Goal: Transaction & Acquisition: Purchase product/service

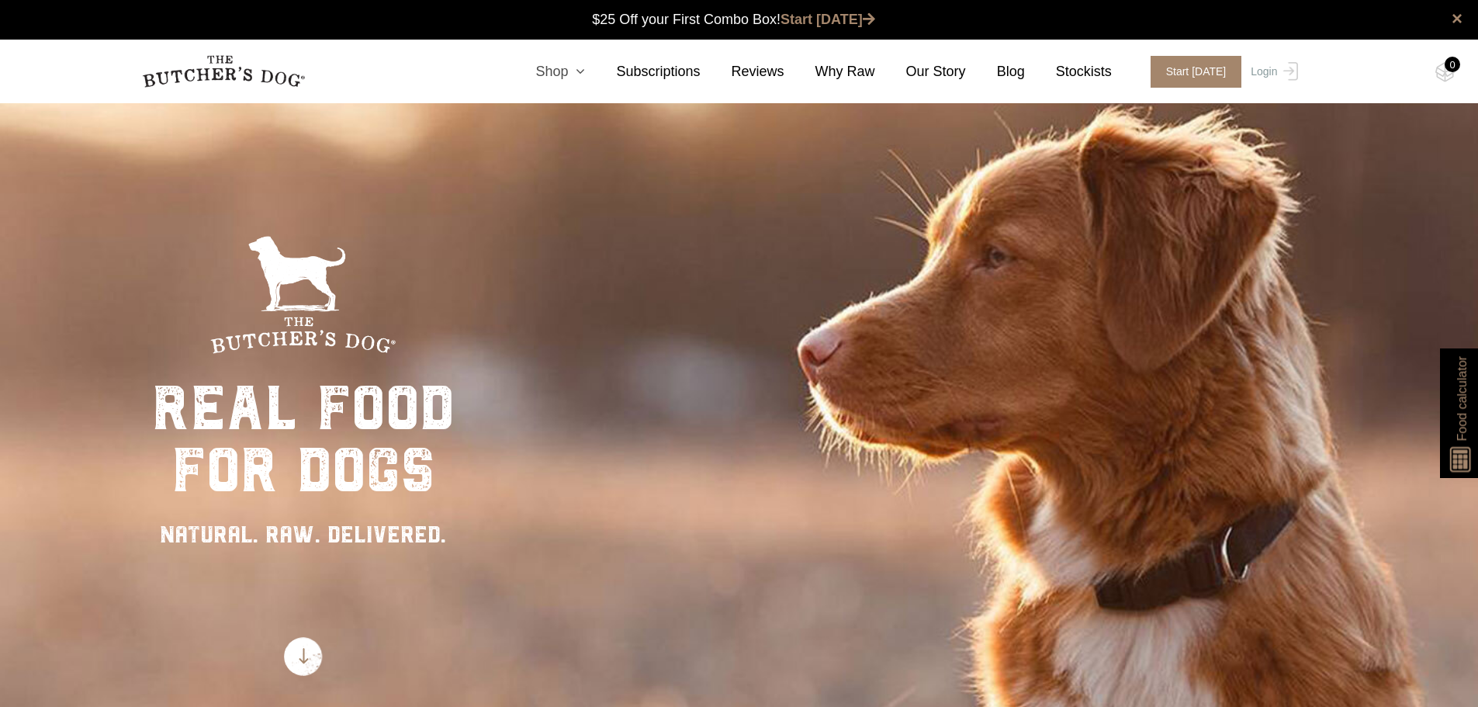
click at [585, 69] on icon at bounding box center [576, 71] width 17 height 14
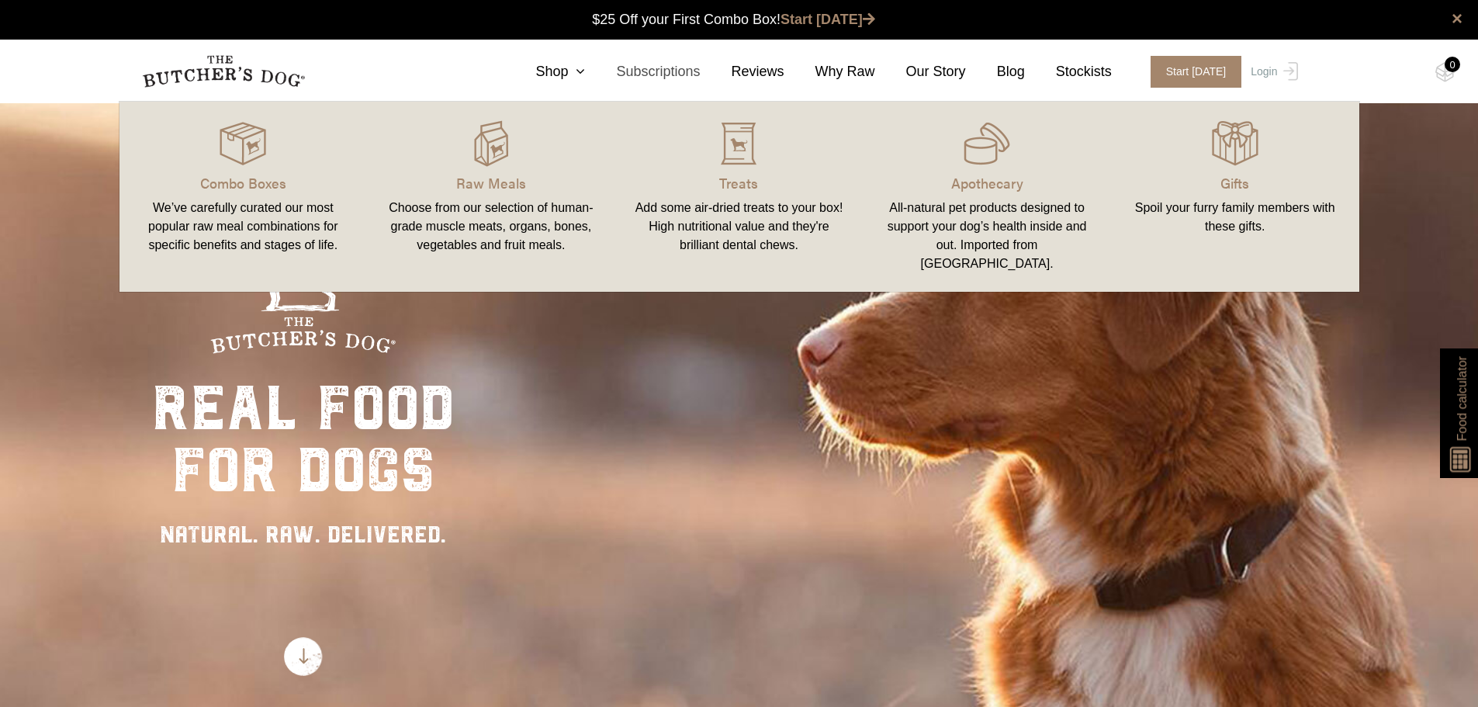
click at [671, 69] on link "Subscriptions" at bounding box center [642, 71] width 115 height 21
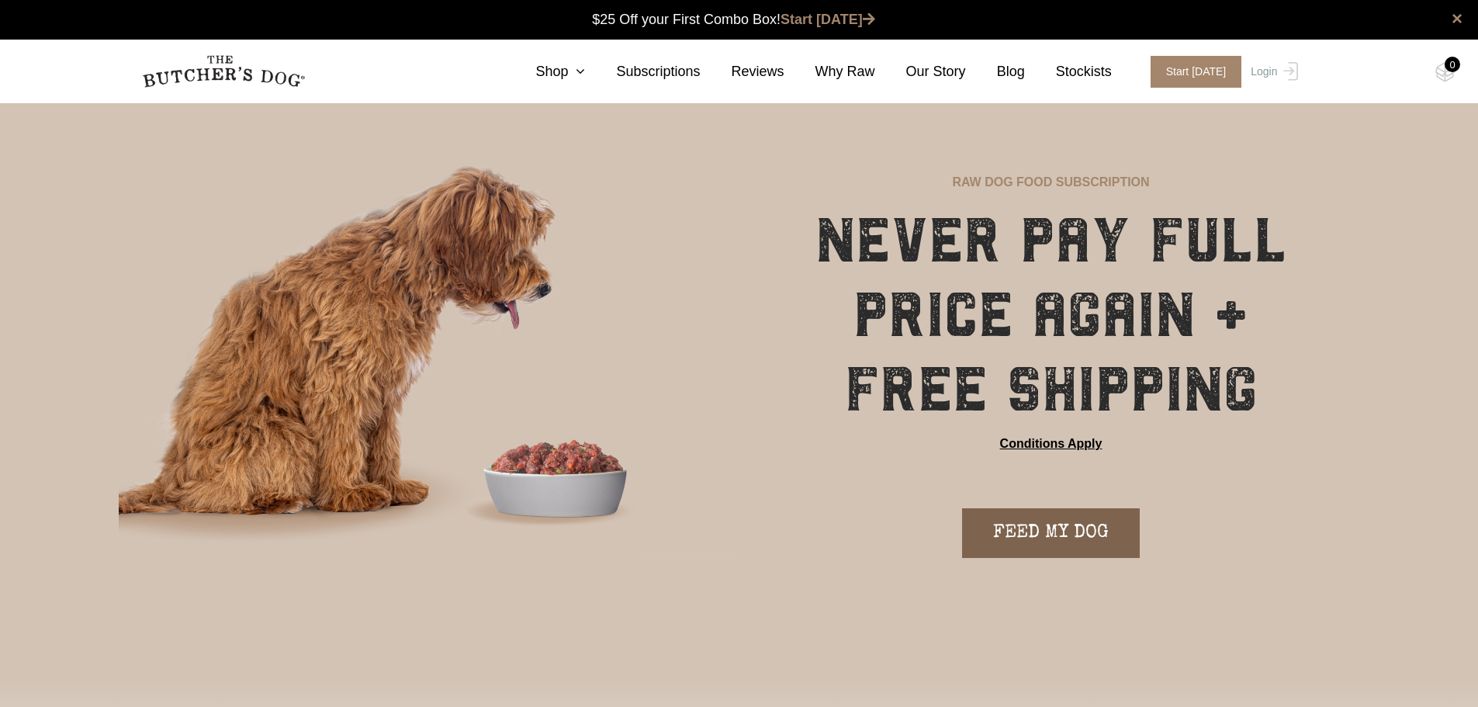
click at [1053, 522] on link "FEED MY DOG" at bounding box center [1051, 533] width 178 height 50
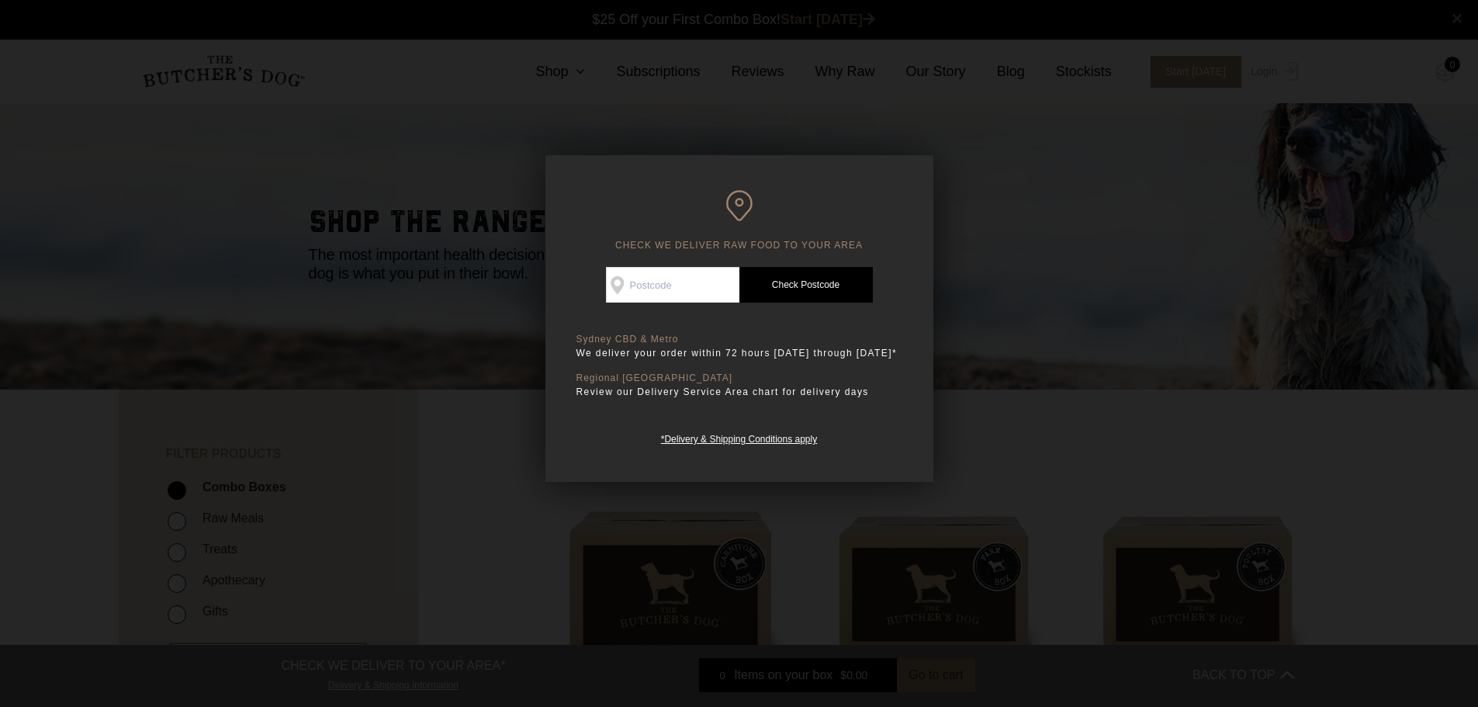
click at [677, 281] on input "Check Availability At" at bounding box center [672, 285] width 133 height 36
type input "2101"
click at [809, 284] on link "Check Postcode" at bounding box center [805, 285] width 133 height 36
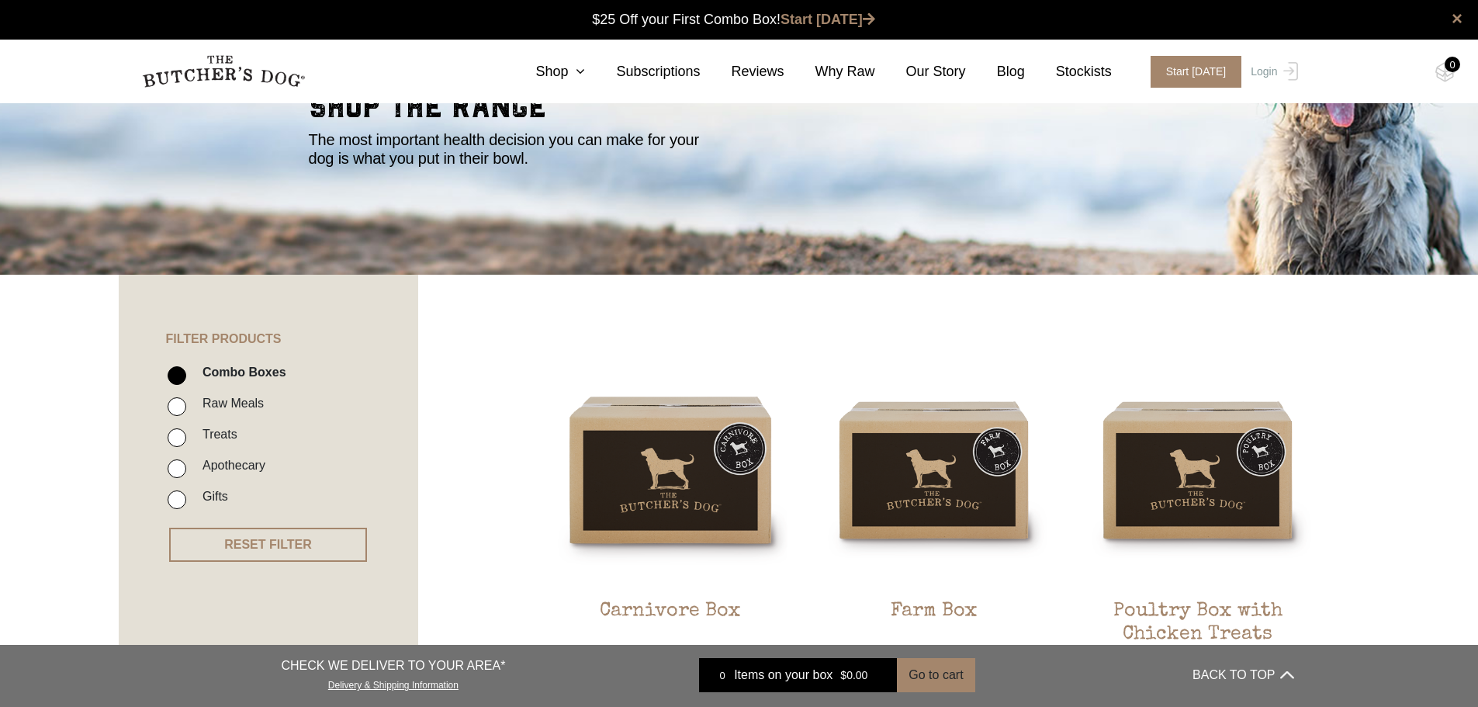
scroll to position [310, 0]
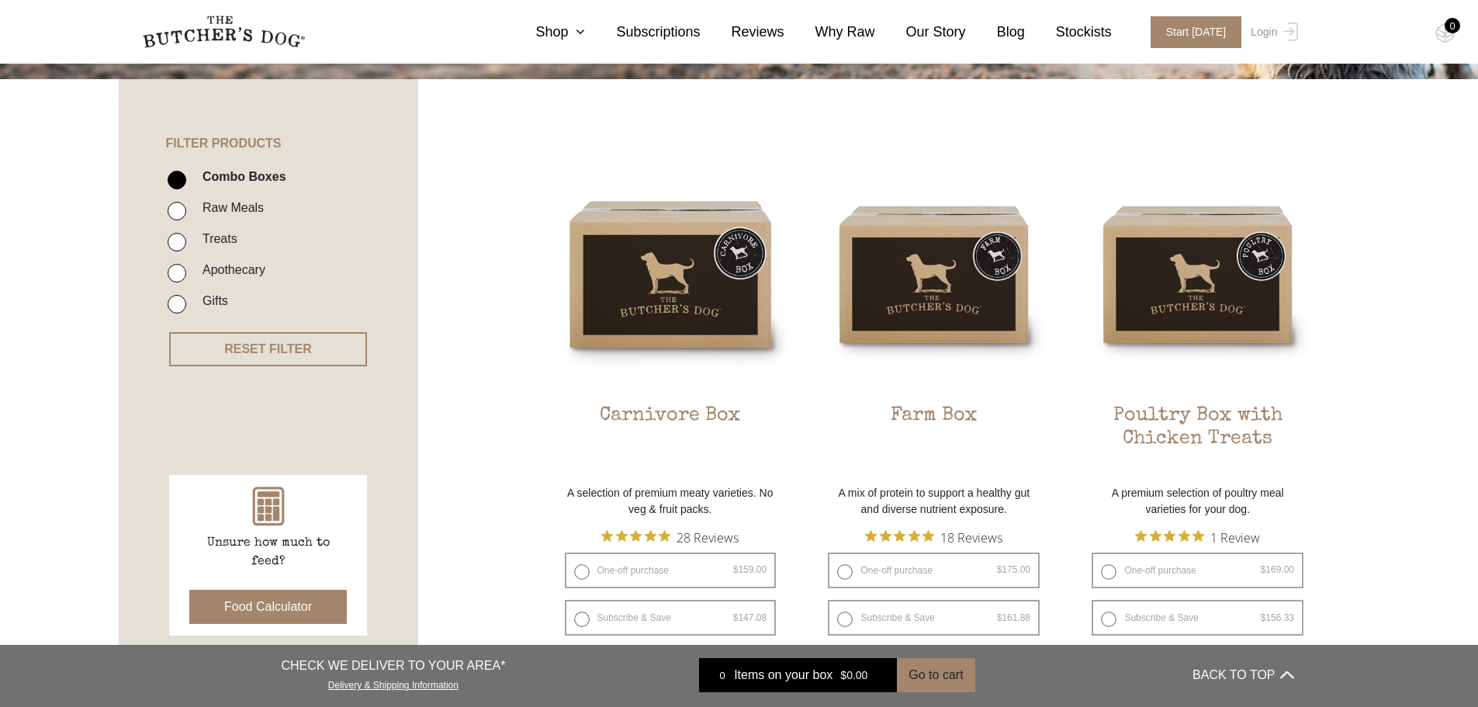
click at [216, 210] on label "Raw Meals" at bounding box center [229, 207] width 69 height 21
click at [186, 210] on input "Raw Meals" at bounding box center [177, 211] width 19 height 19
checkbox input "true"
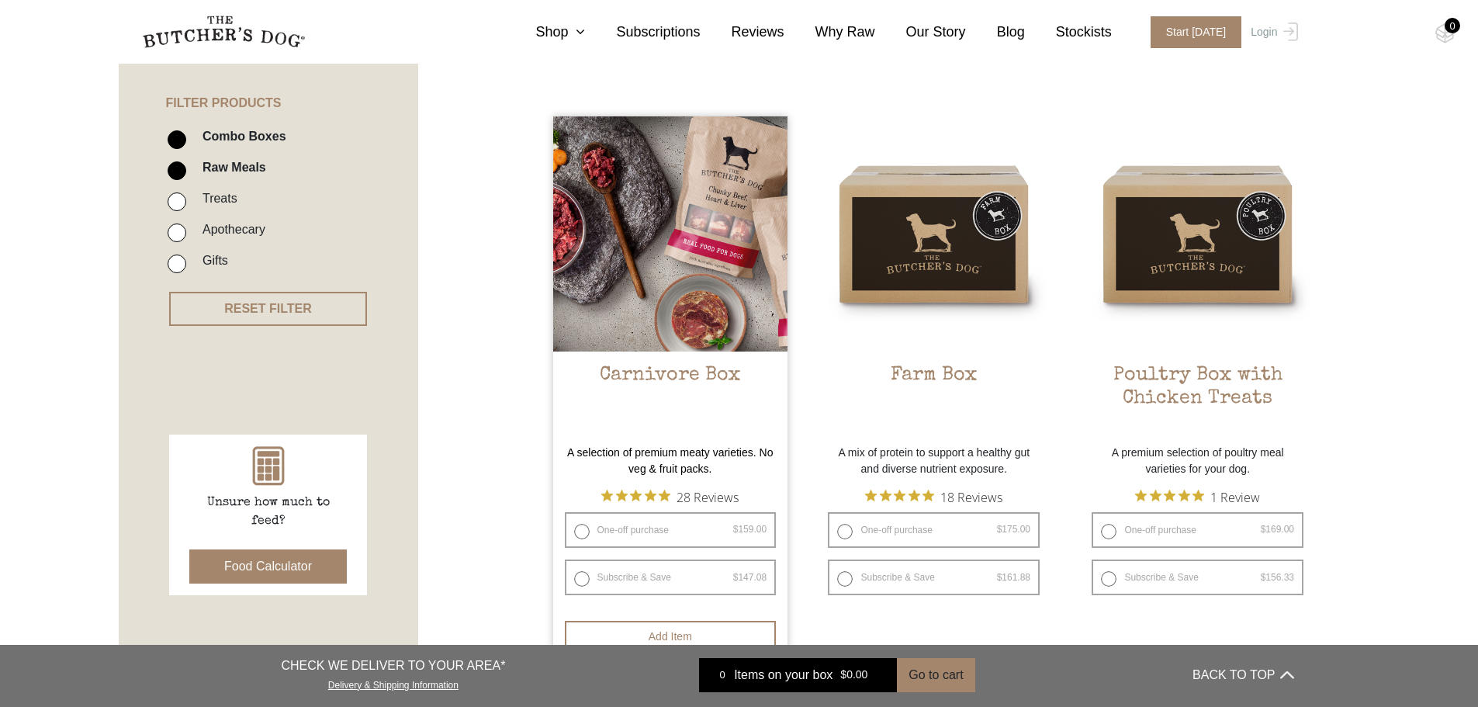
click at [635, 308] on img at bounding box center [670, 233] width 235 height 235
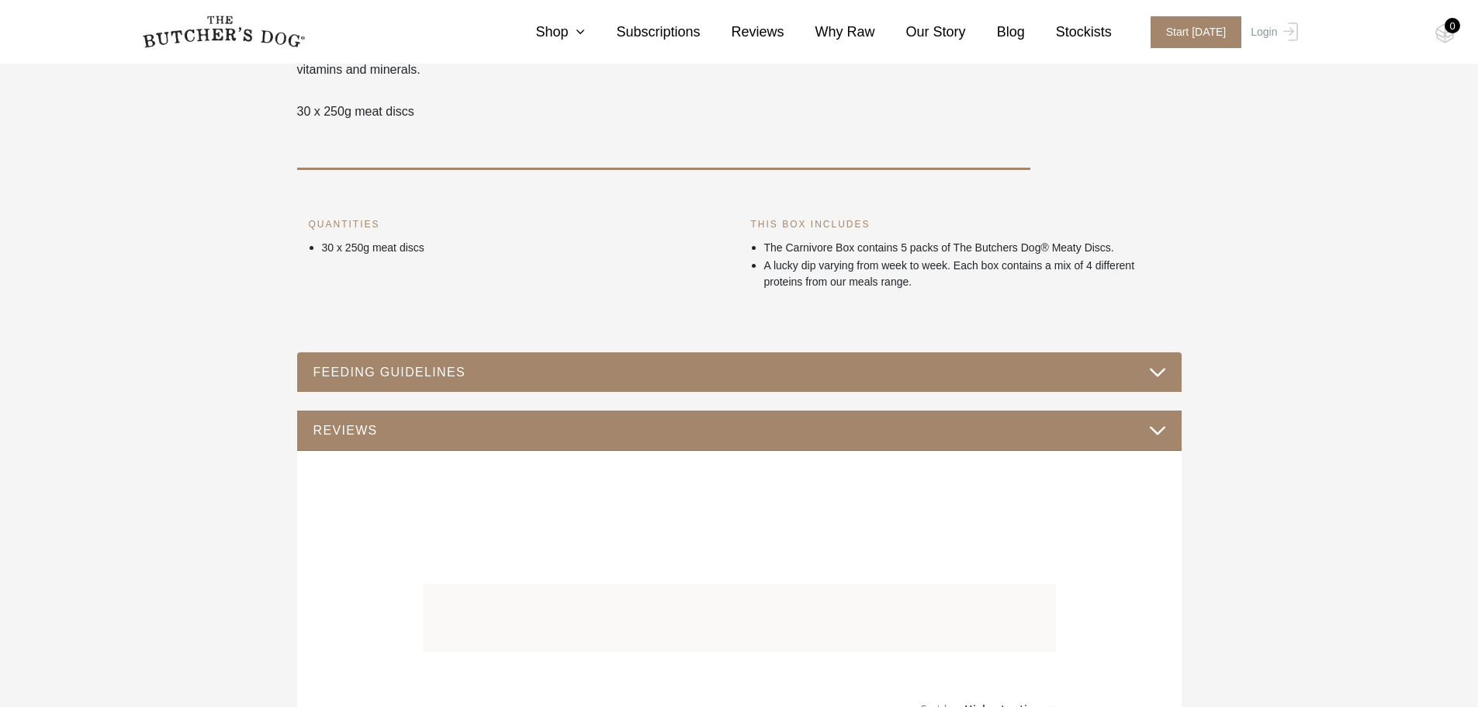
scroll to position [698, 0]
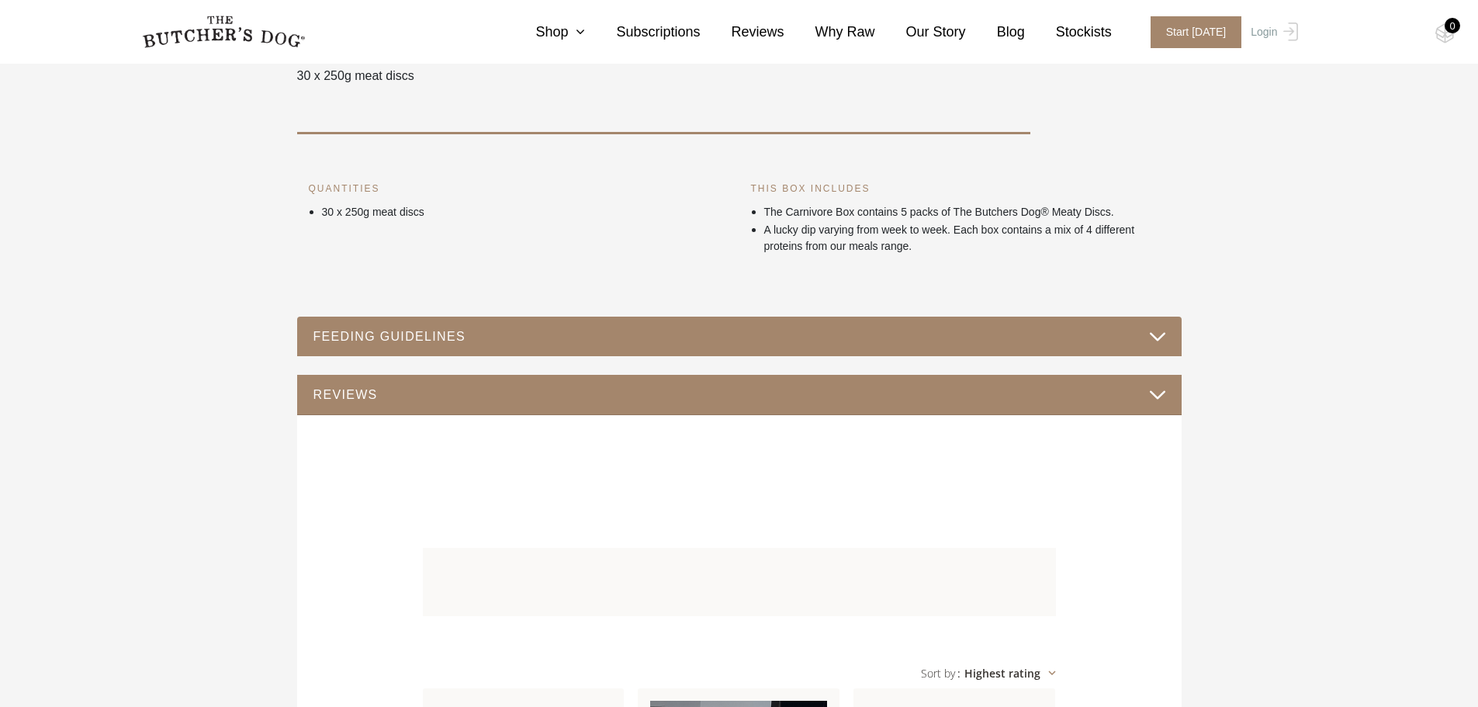
click at [993, 341] on button "FEEDING GUIDELINES" at bounding box center [740, 336] width 854 height 21
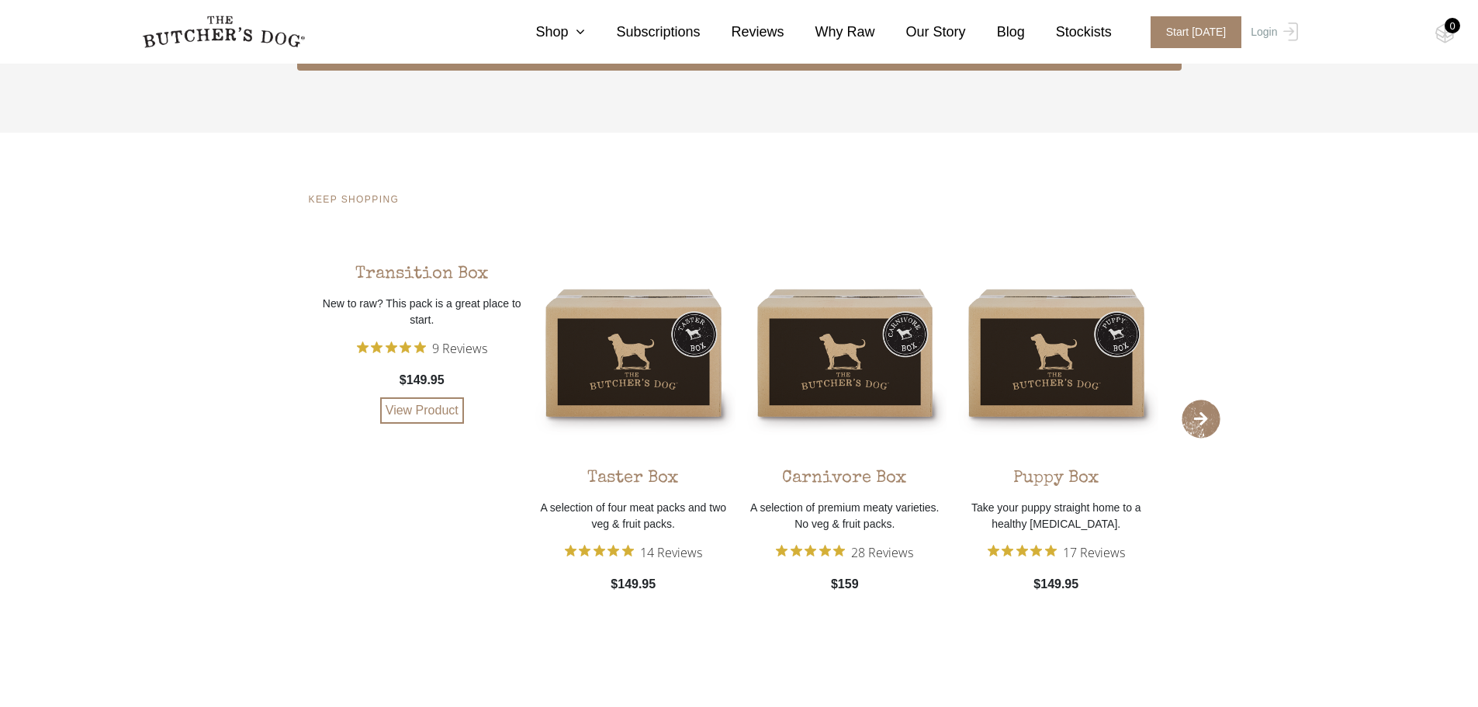
scroll to position [1319, 0]
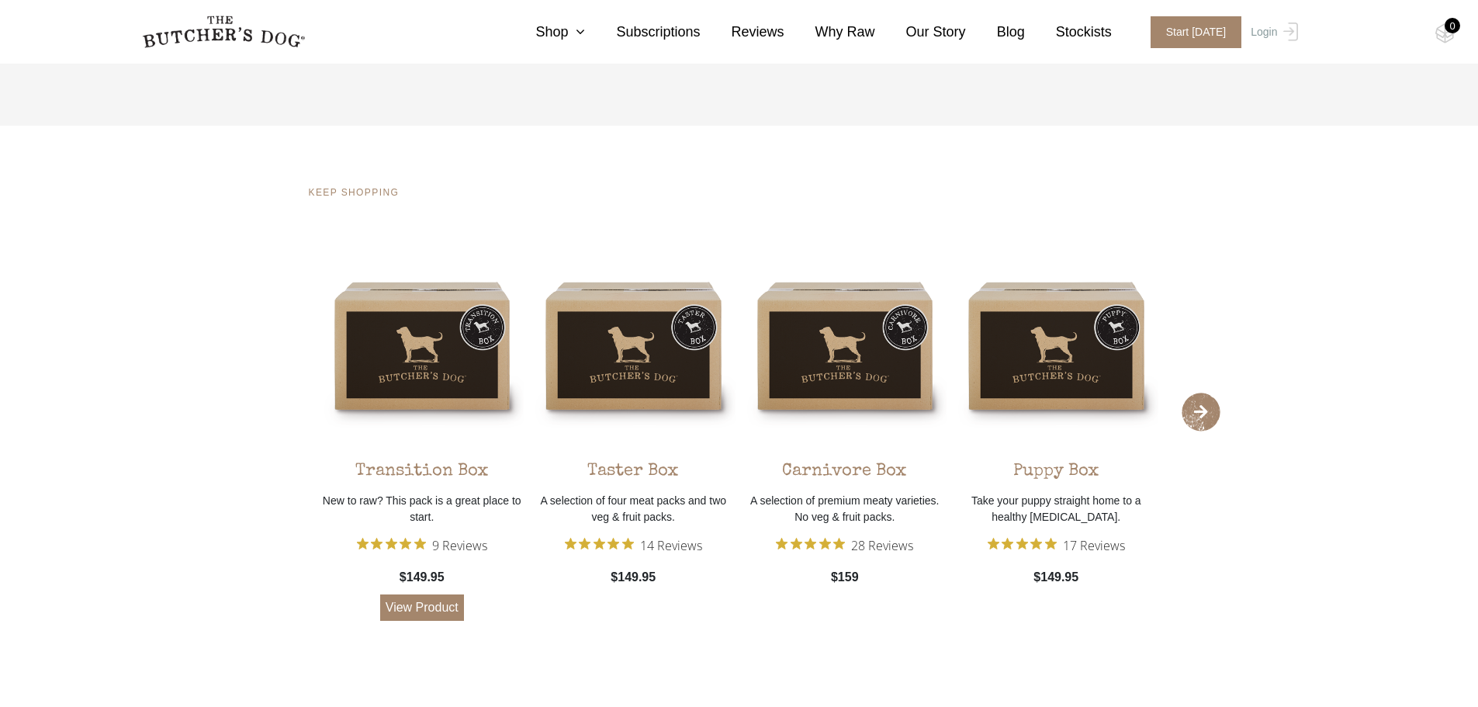
click at [431, 611] on link "View Product" at bounding box center [422, 607] width 84 height 26
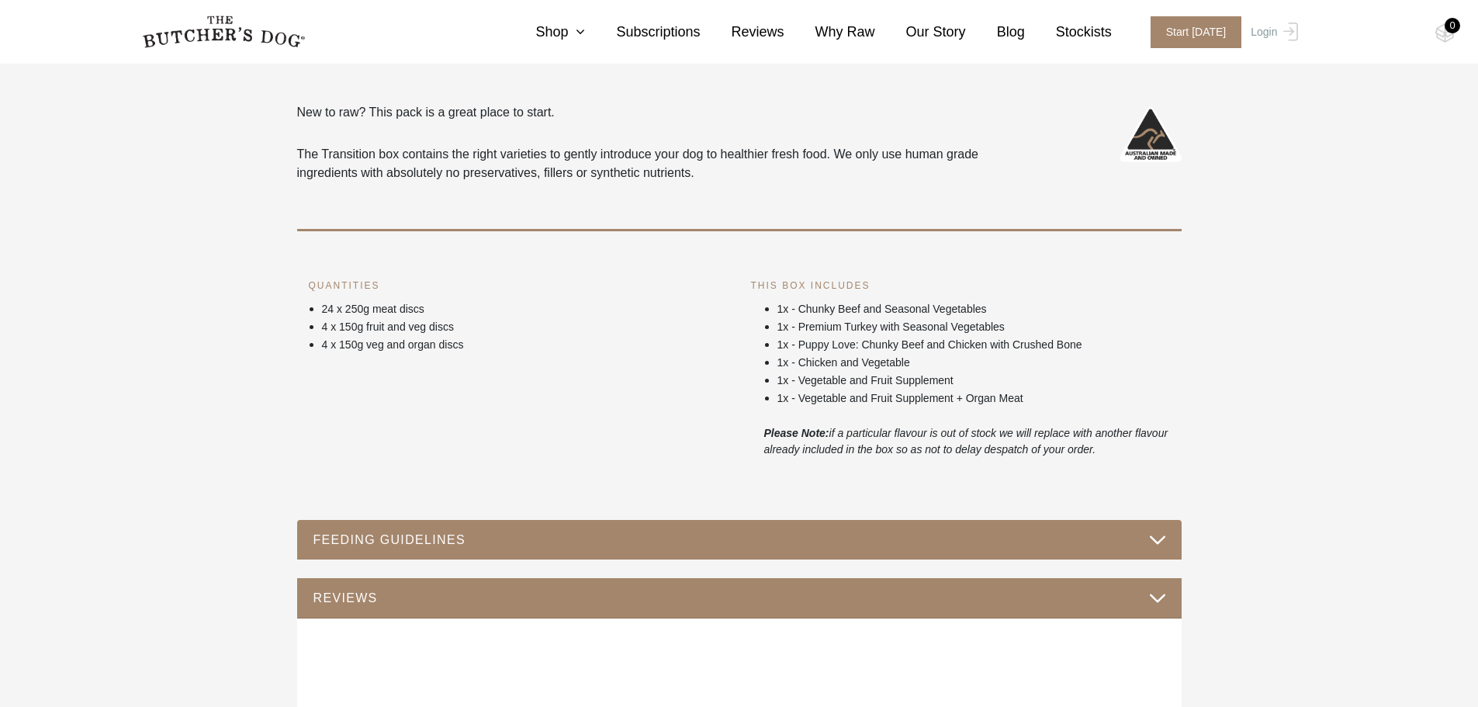
scroll to position [621, 0]
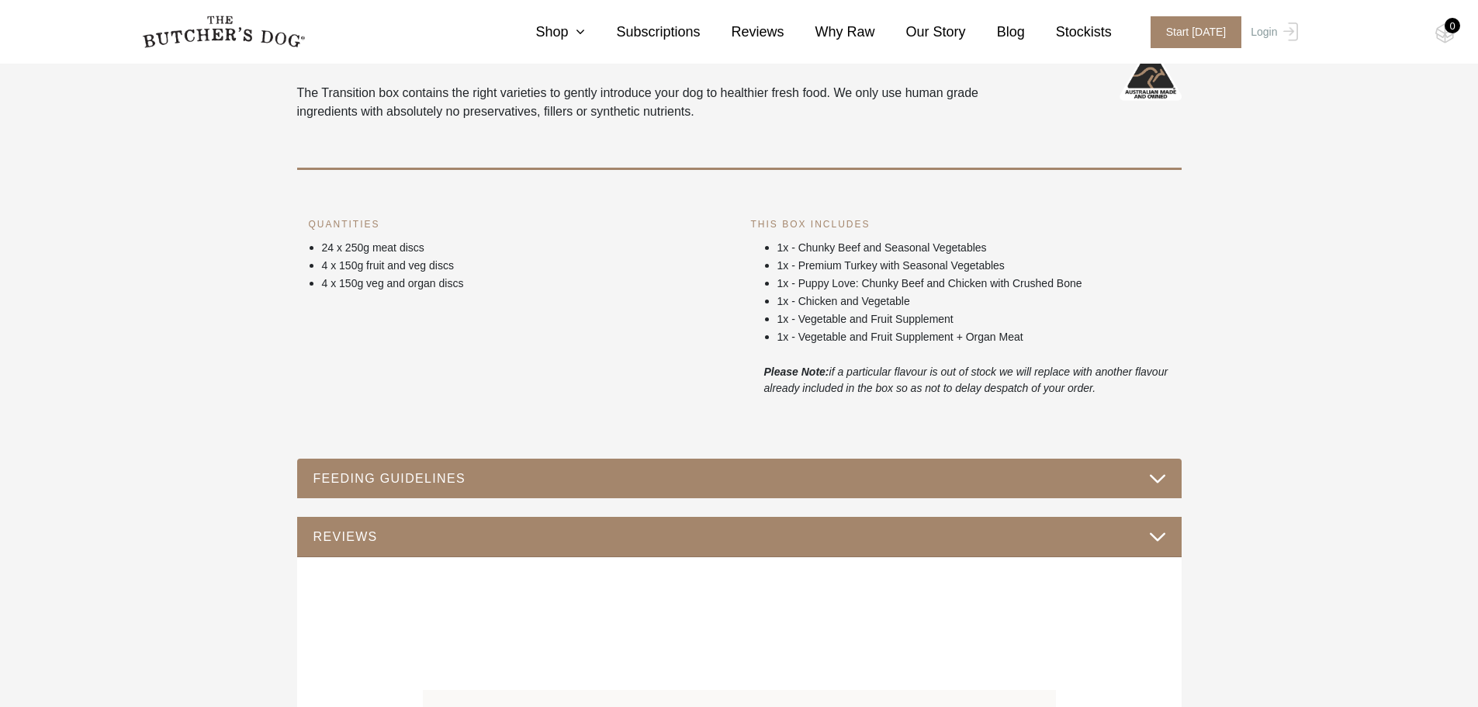
click at [604, 483] on button "FEEDING GUIDELINES" at bounding box center [740, 478] width 854 height 21
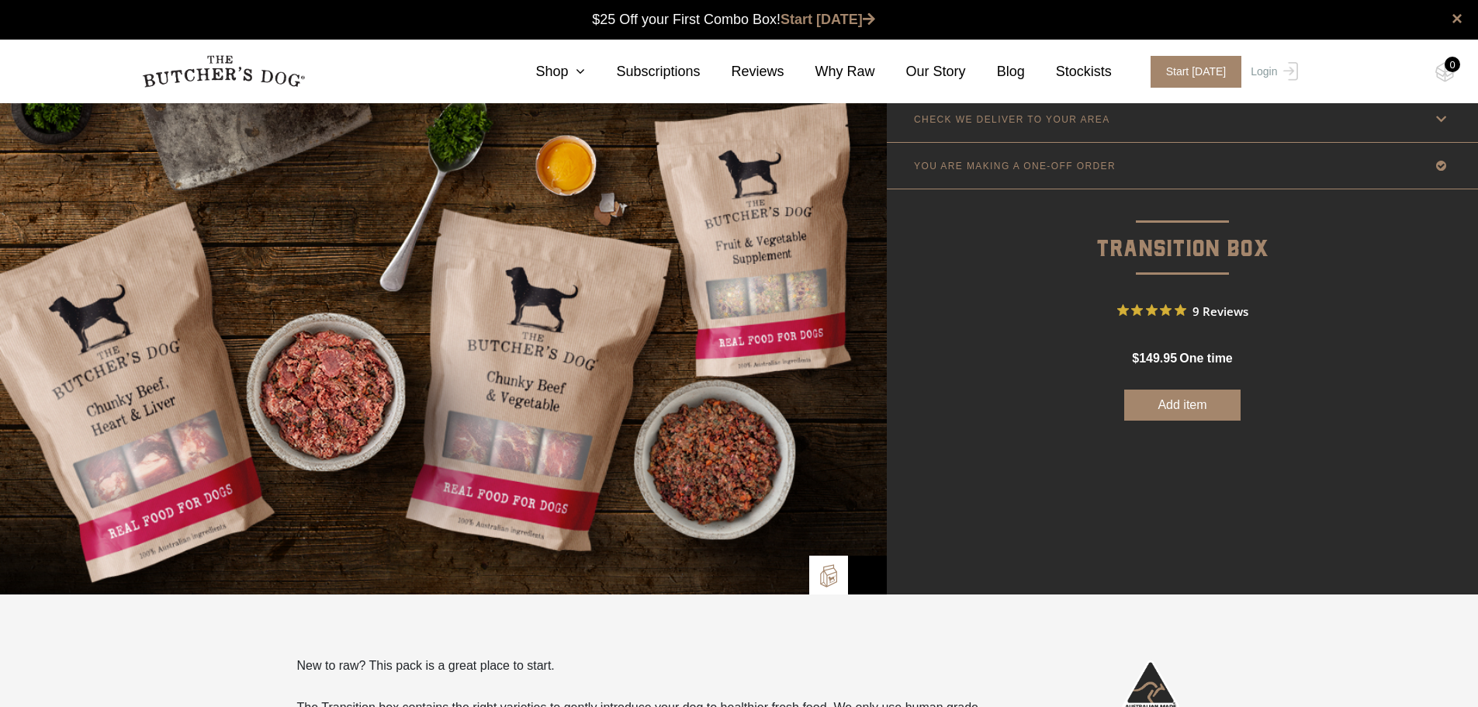
scroll to position [0, 0]
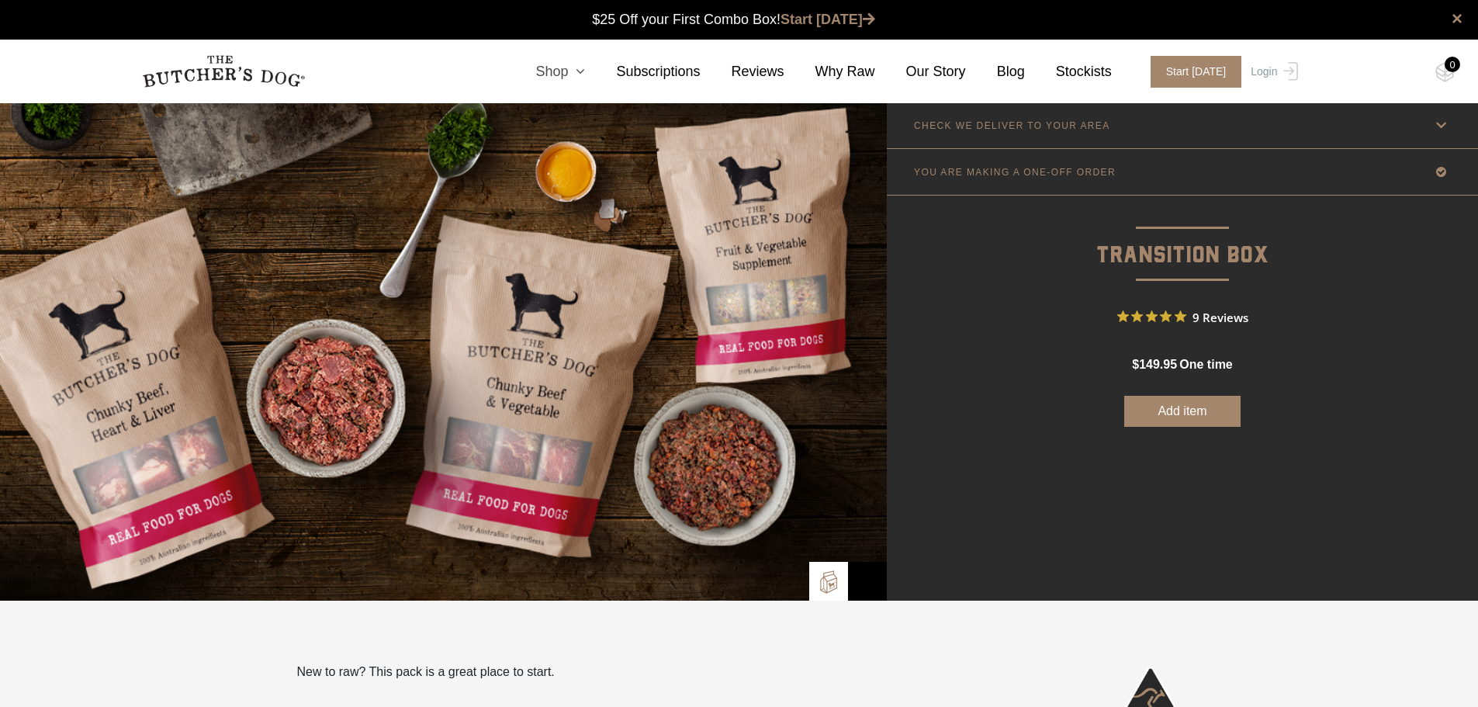
click at [583, 72] on link "Shop" at bounding box center [544, 71] width 81 height 21
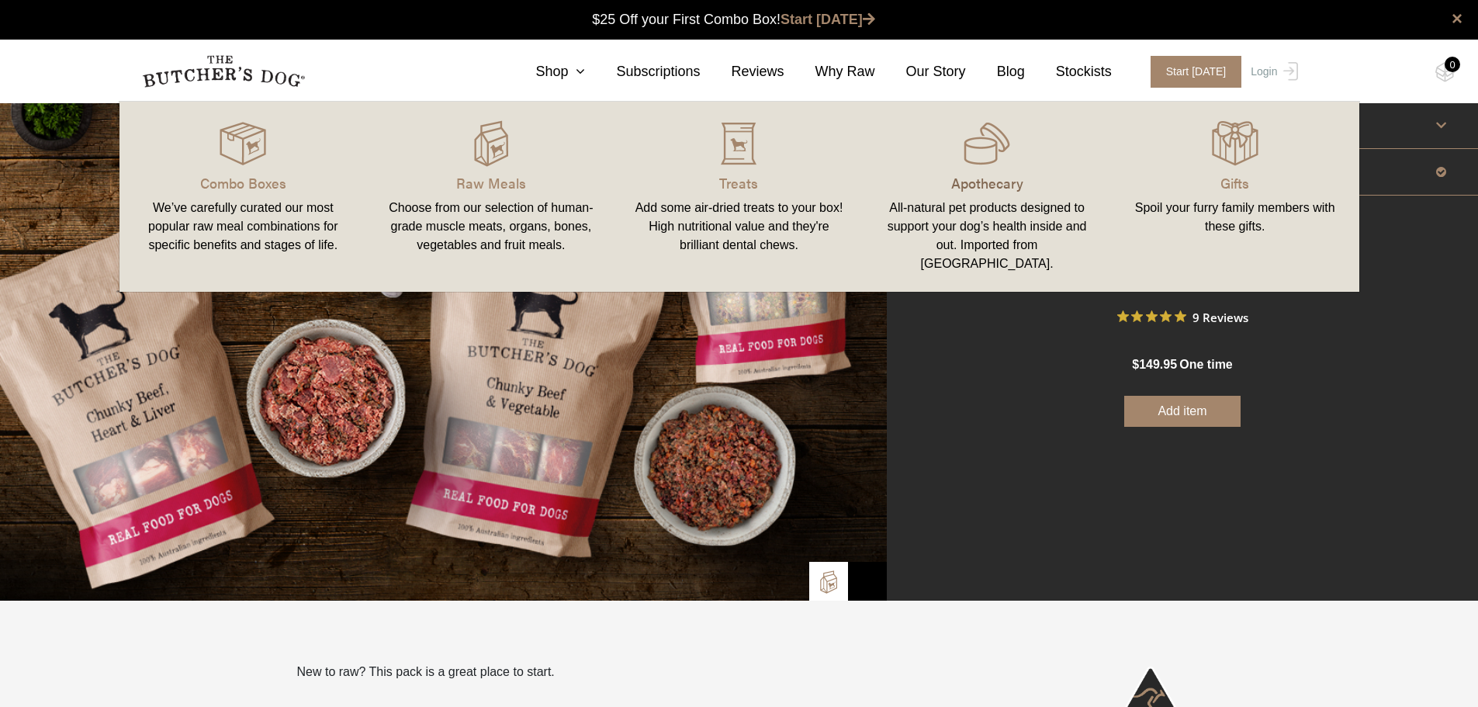
click at [966, 177] on p "Apothecary" at bounding box center [986, 182] width 211 height 21
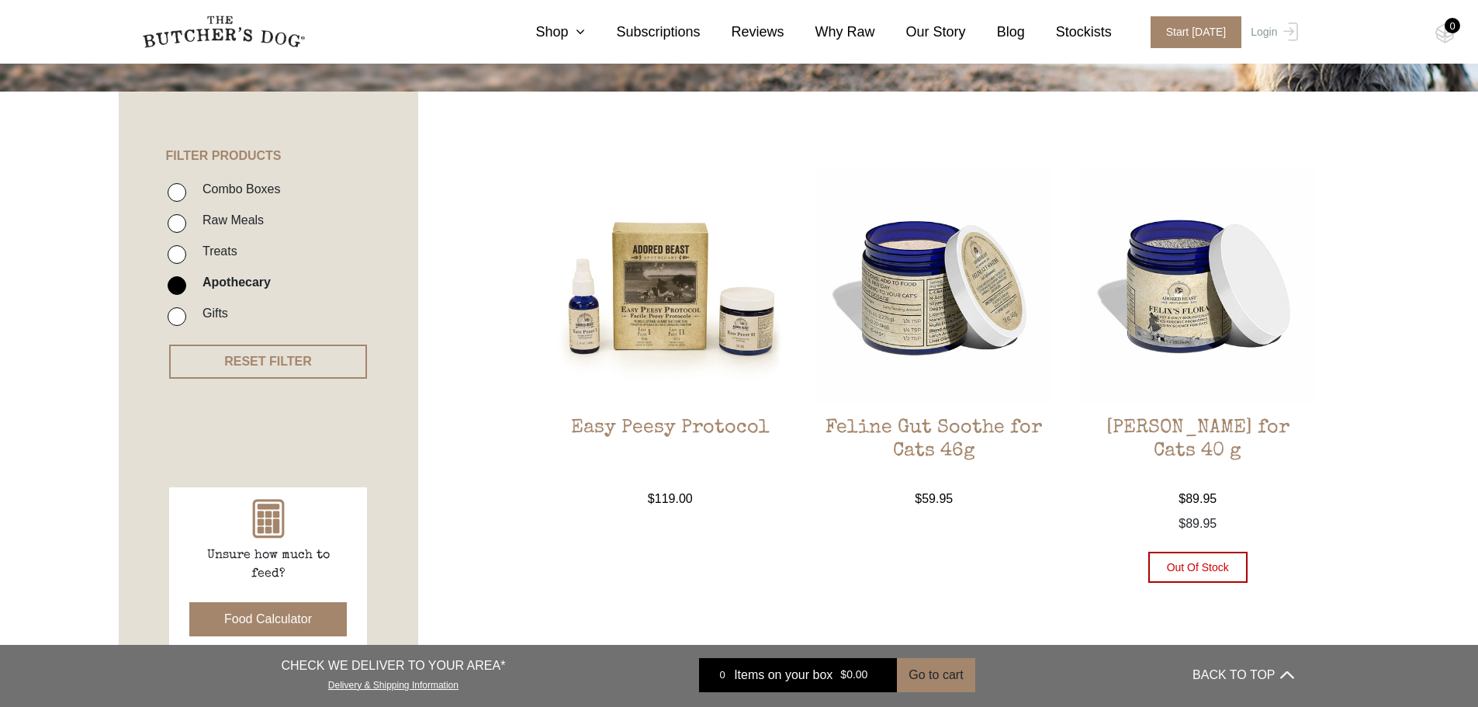
scroll to position [310, 0]
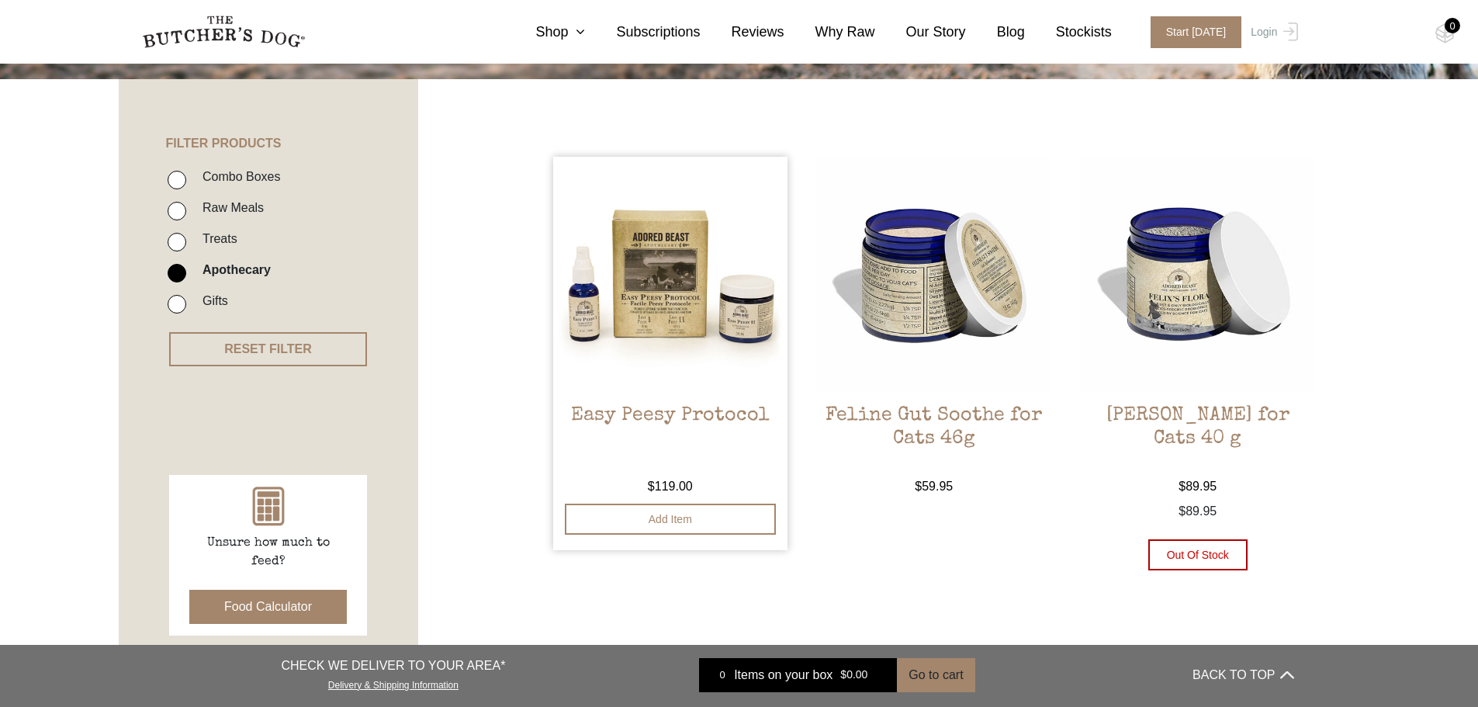
click at [630, 411] on h2 "Easy Peesy Protocol" at bounding box center [670, 440] width 235 height 73
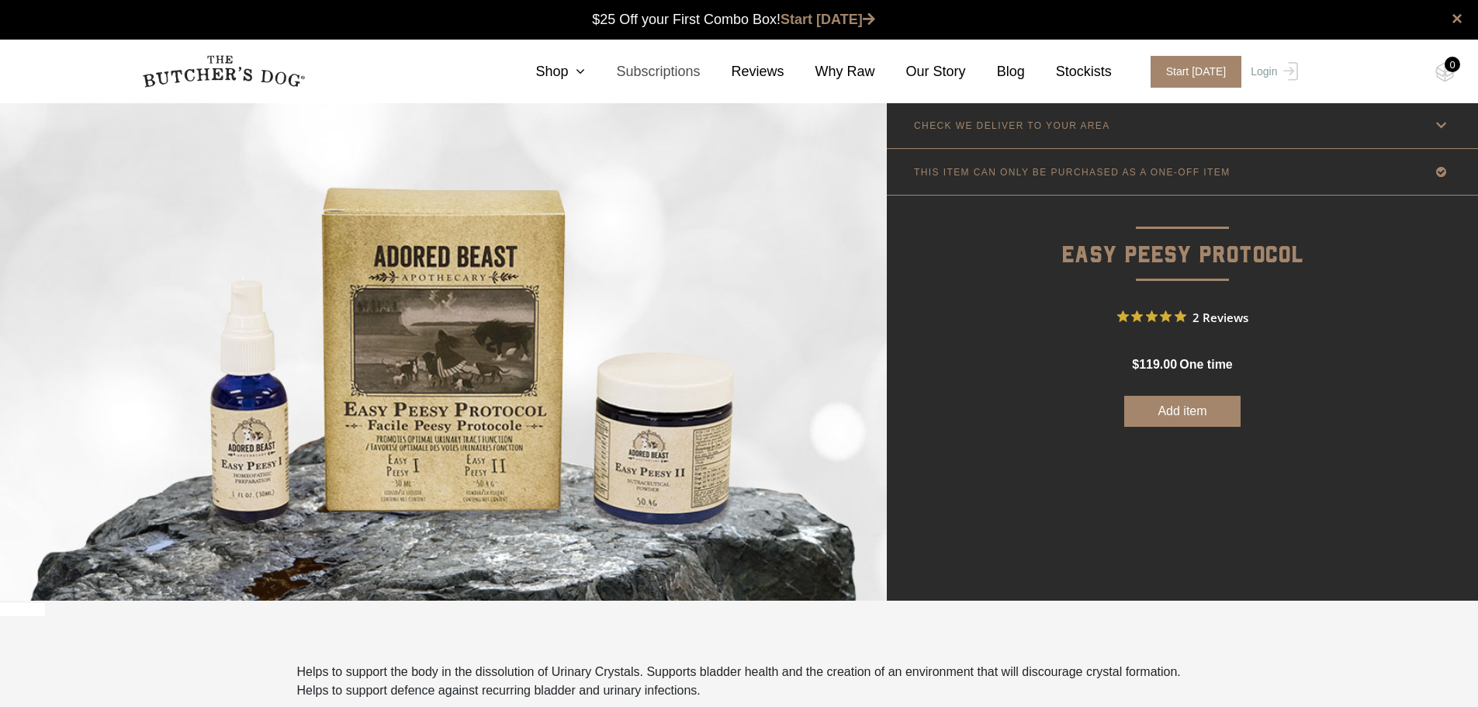
click at [694, 66] on link "Subscriptions" at bounding box center [642, 71] width 115 height 21
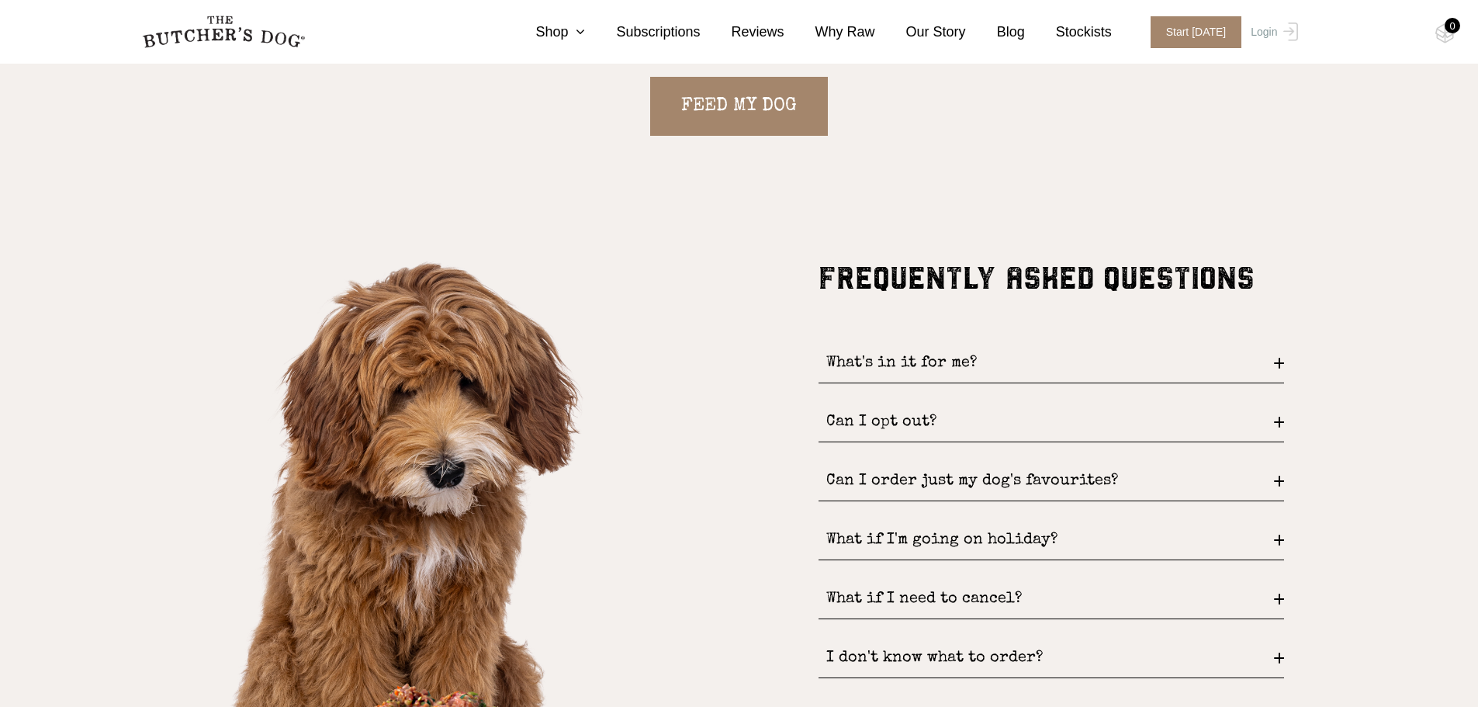
scroll to position [2017, 0]
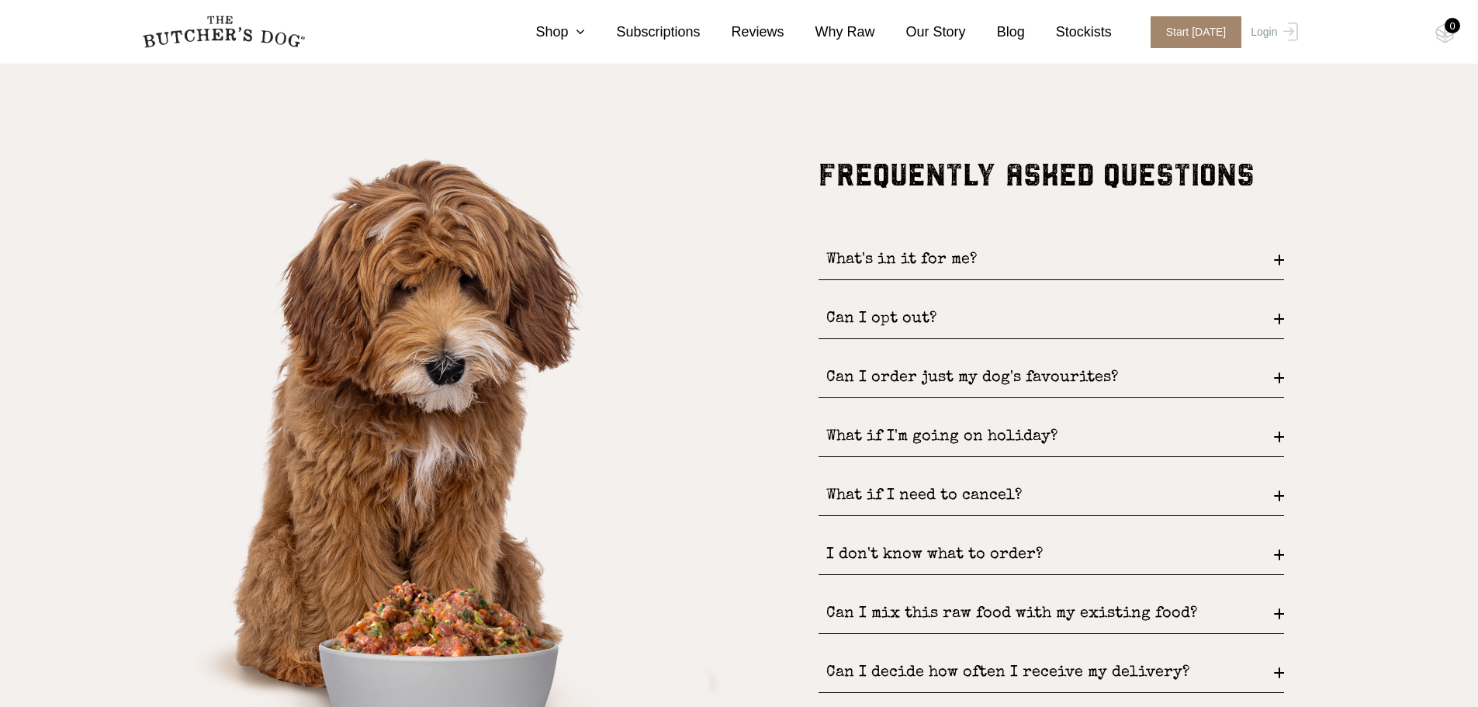
click at [1282, 611] on div "Can I mix this raw food with my existing food?" at bounding box center [1052, 614] width 466 height 40
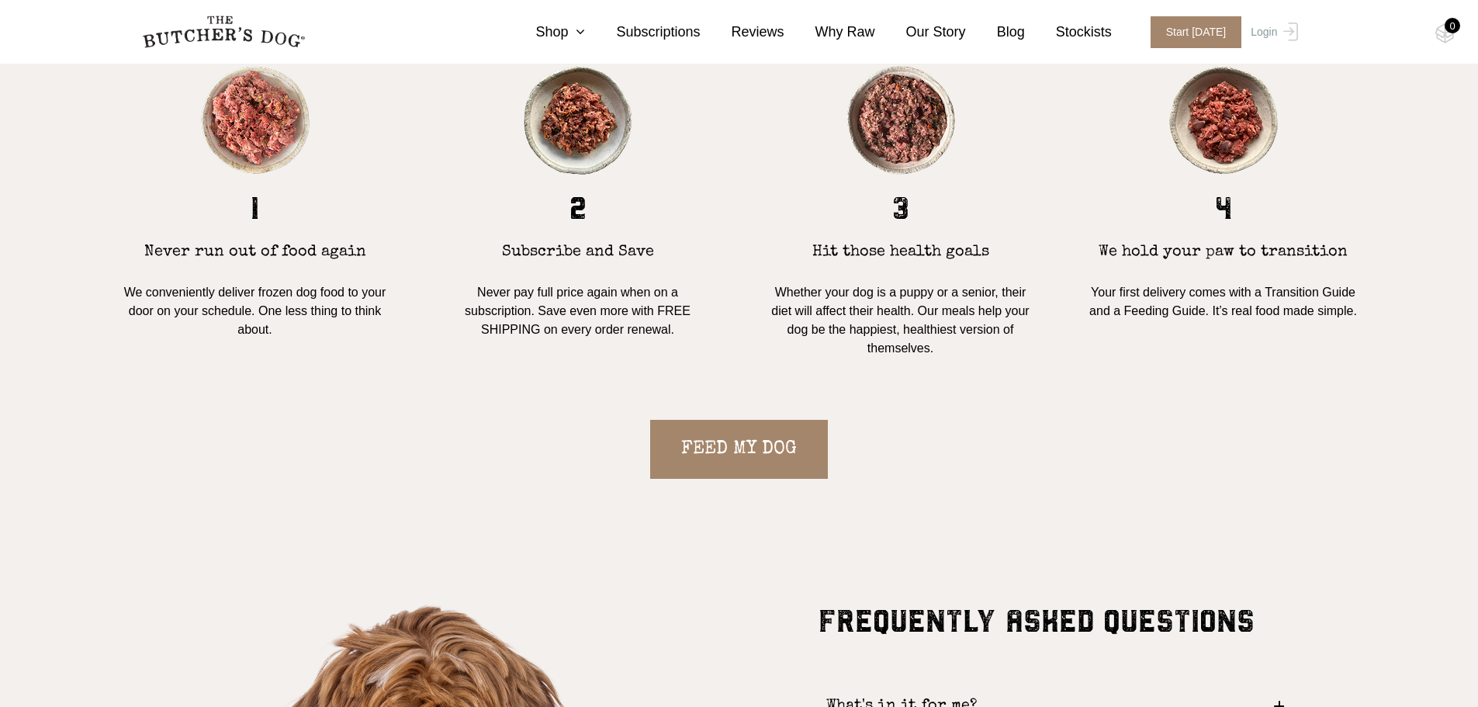
scroll to position [1785, 0]
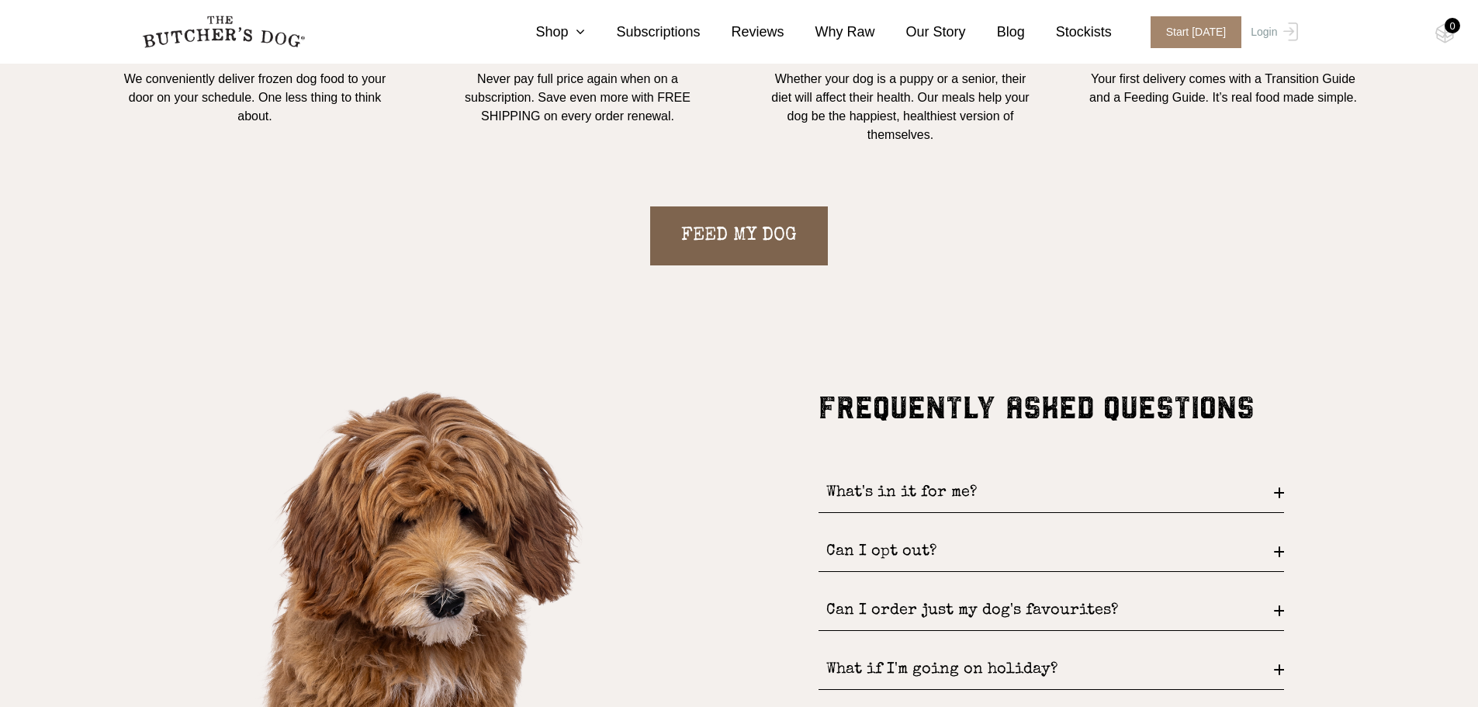
click at [752, 239] on link "FEED MY DOG" at bounding box center [739, 235] width 178 height 59
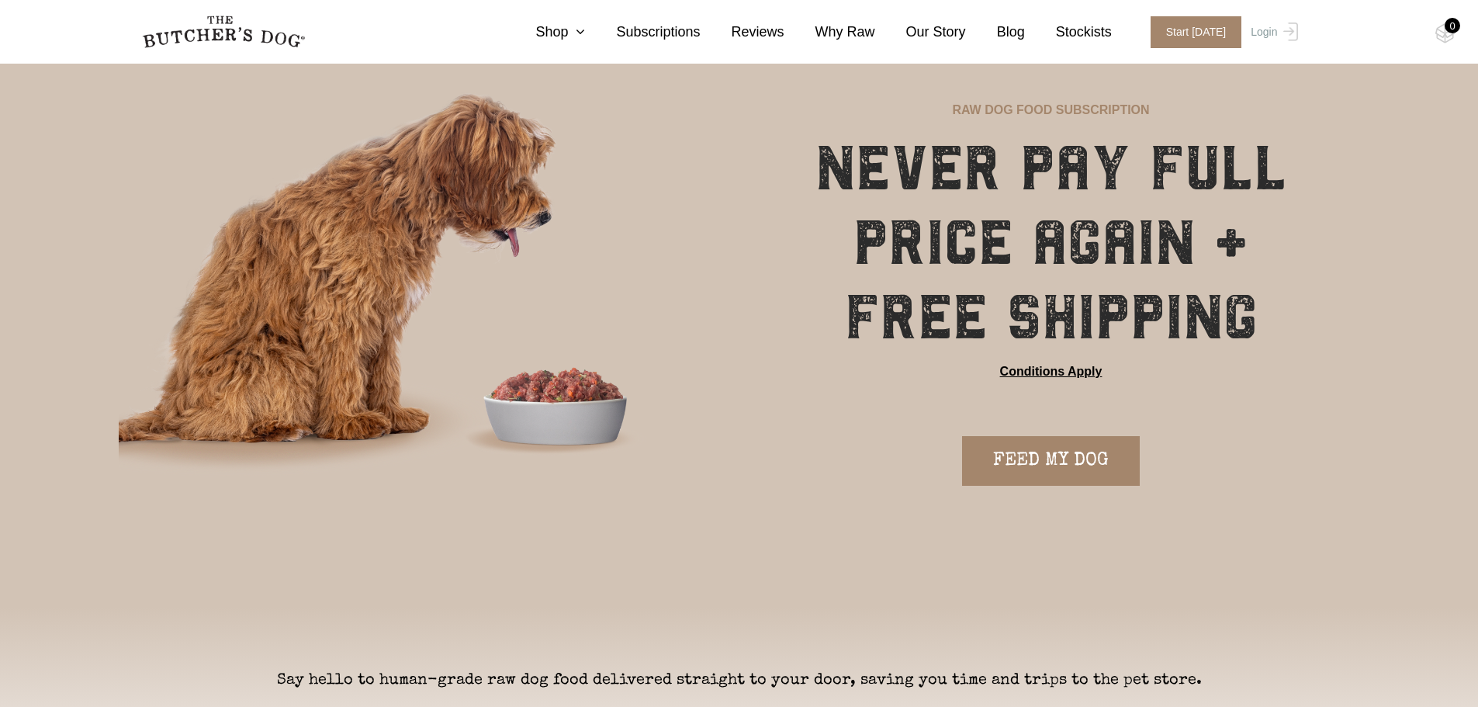
scroll to position [0, 0]
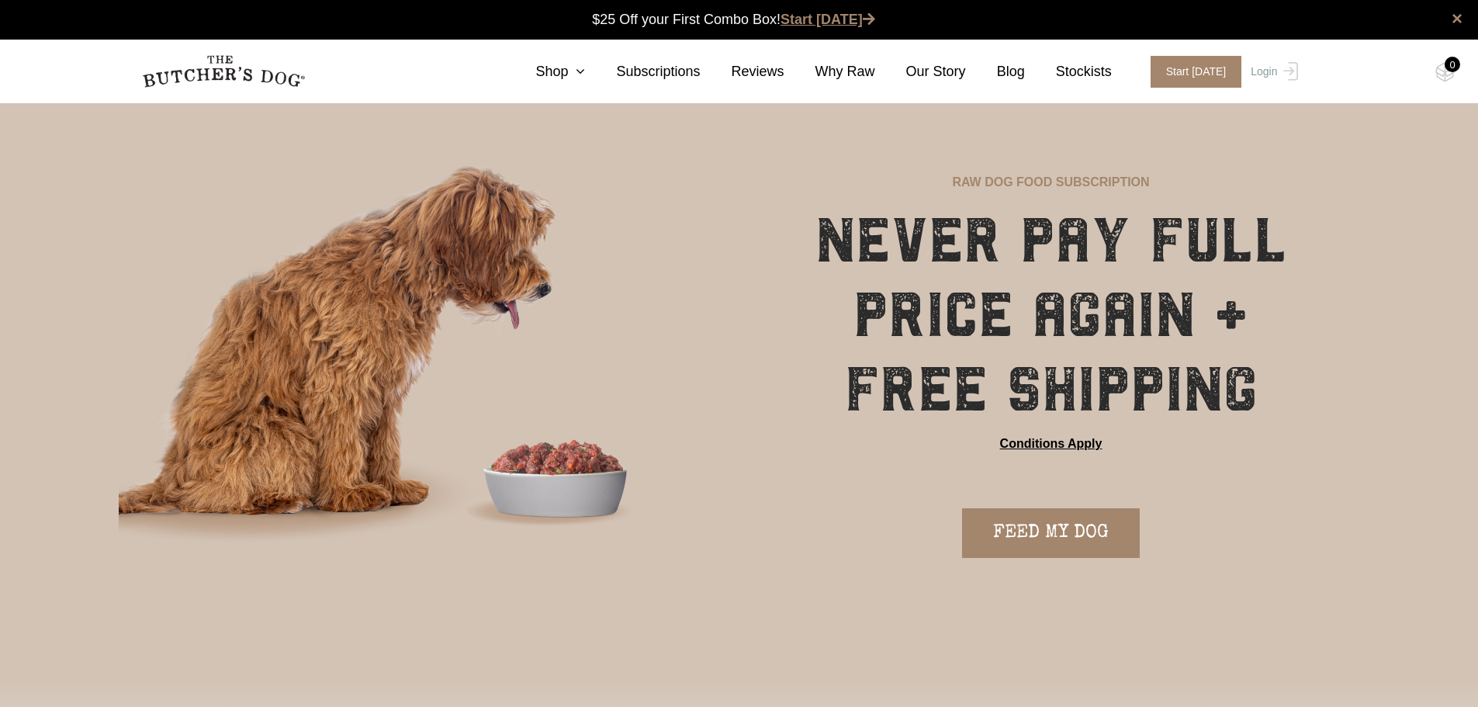
click at [813, 22] on link "Start [DATE]" at bounding box center [828, 20] width 95 height 16
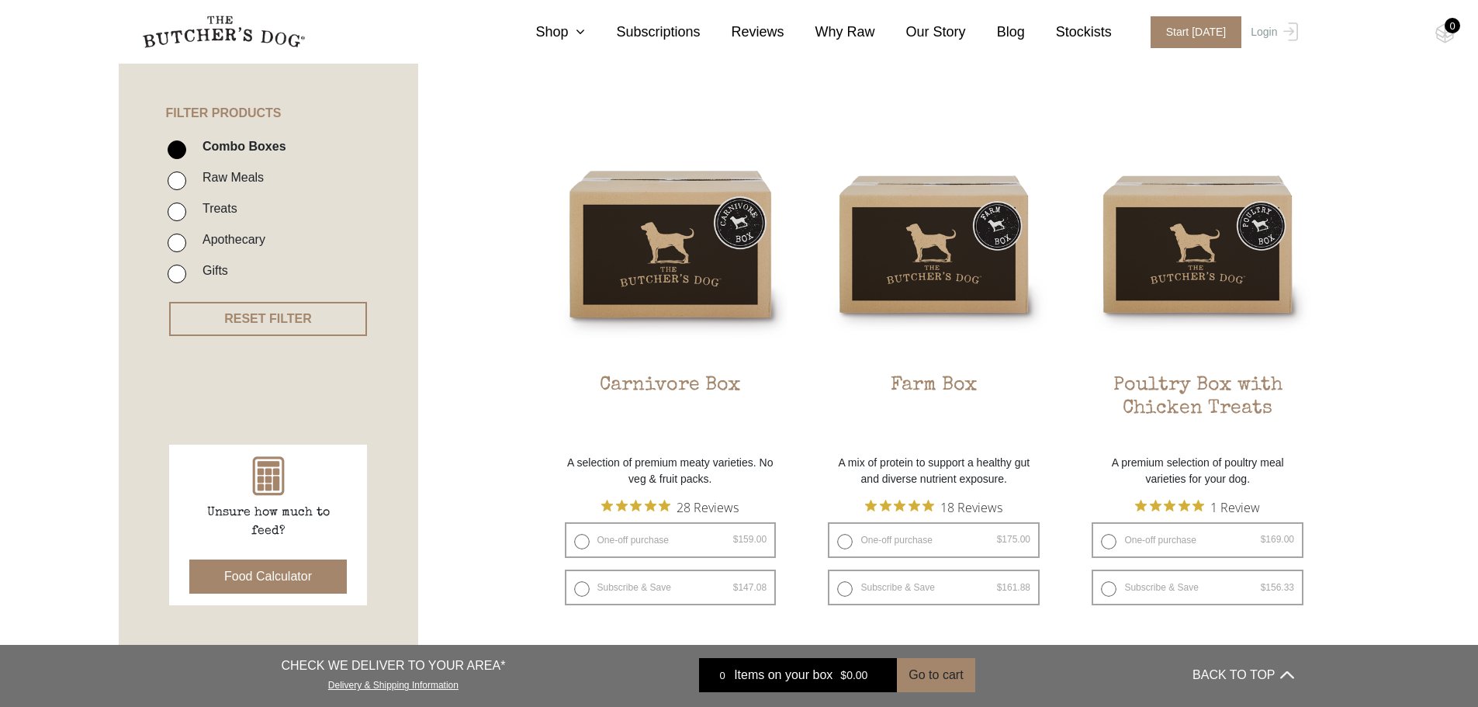
scroll to position [388, 0]
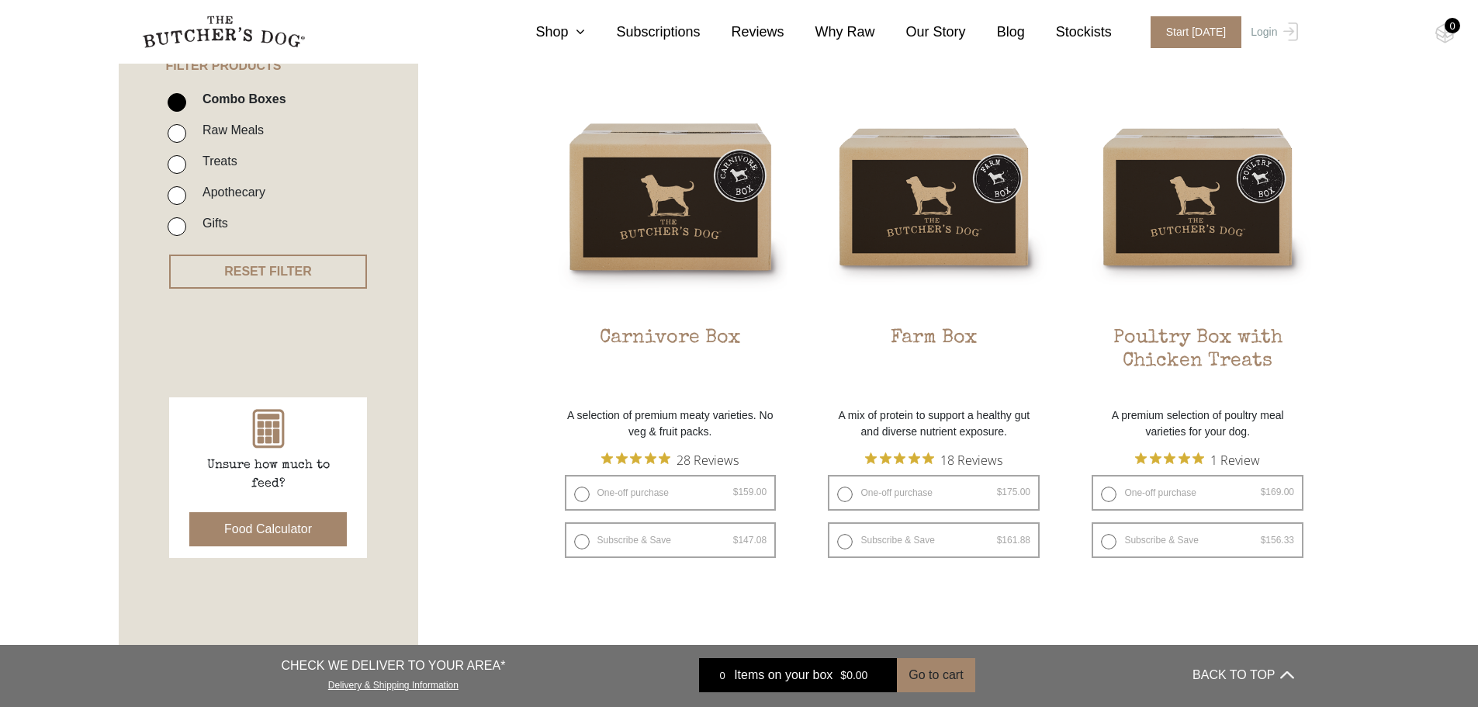
click at [254, 527] on button "Food Calculator" at bounding box center [268, 529] width 158 height 34
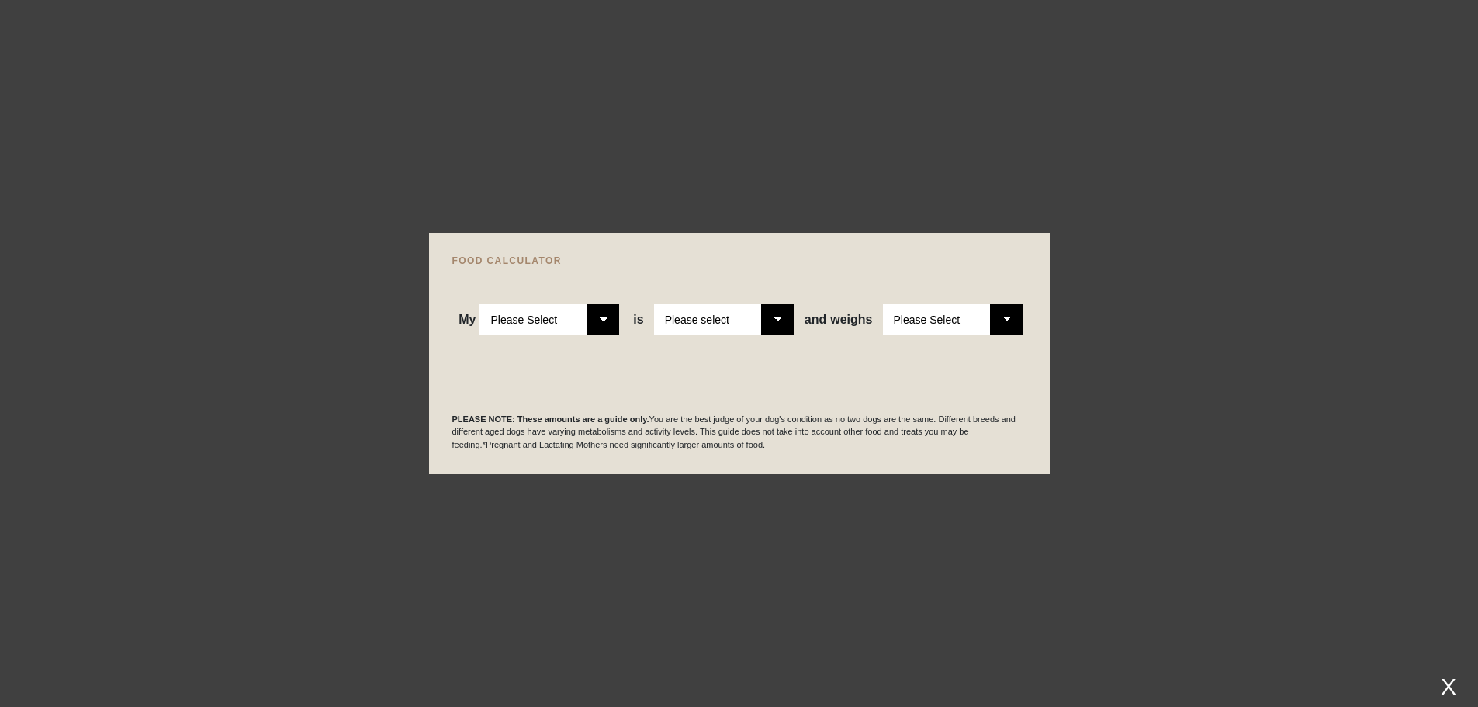
click at [599, 313] on select "Please Select Adult Dog Puppy" at bounding box center [550, 319] width 140 height 31
select select "adult"
click at [480, 304] on select "Please Select Adult Dog Puppy" at bounding box center [550, 319] width 140 height 31
click at [775, 317] on select "Please select a healthy weight overweight" at bounding box center [724, 319] width 140 height 31
select select "0"
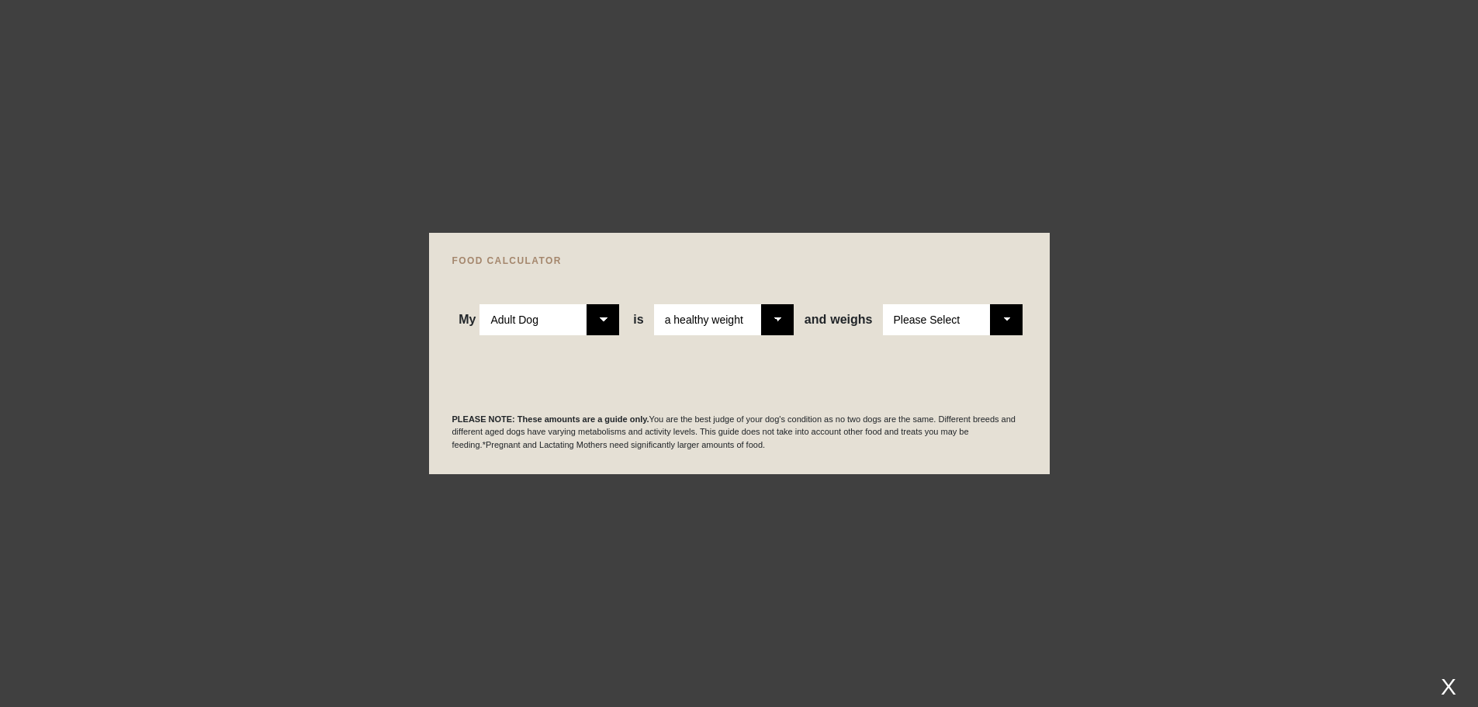
click at [656, 304] on select "Please select a healthy weight overweight" at bounding box center [724, 319] width 140 height 31
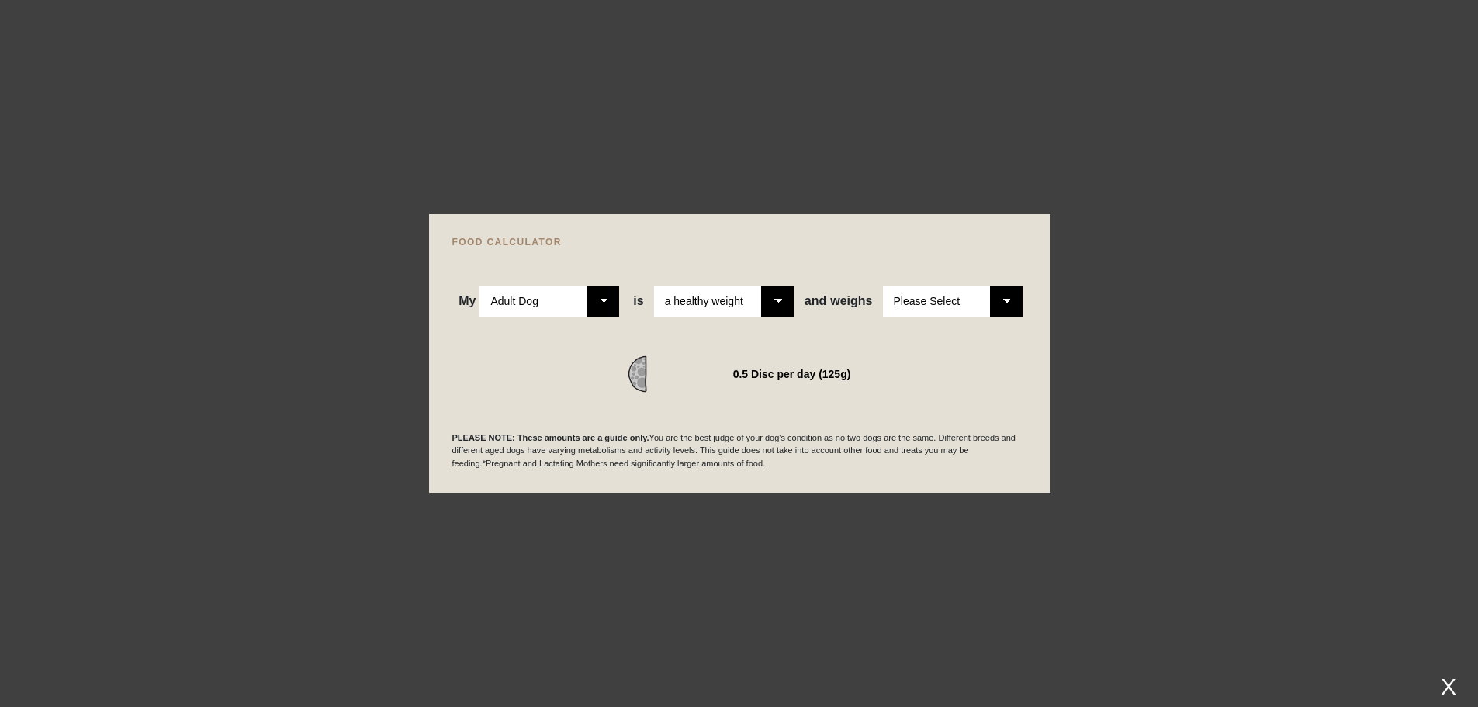
click at [1007, 300] on select "Please Select 1kg 2kg 3kg 4kg 5kg 6kg 7kg 8kg 9kg 10kg 11kg 12kg 13kg 14kg 15kg…" at bounding box center [953, 301] width 140 height 31
select select "20"
click at [883, 286] on select "Please Select 1kg 2kg 3kg 4kg 5kg 6kg 7kg 8kg 9kg 10kg 11kg 12kg 13kg 14kg 15kg…" at bounding box center [953, 301] width 140 height 31
click at [1126, 244] on div at bounding box center [739, 353] width 1478 height 707
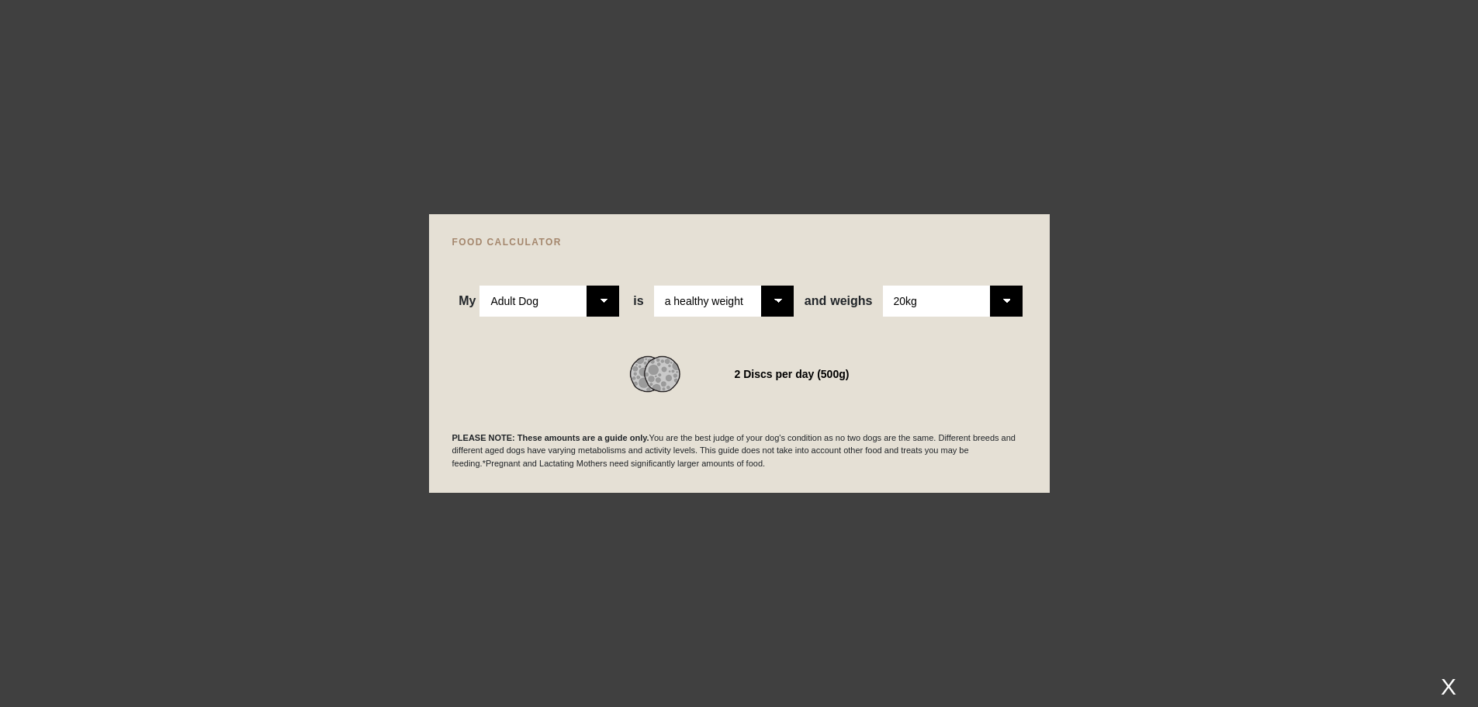
click at [259, 248] on div at bounding box center [739, 353] width 1478 height 707
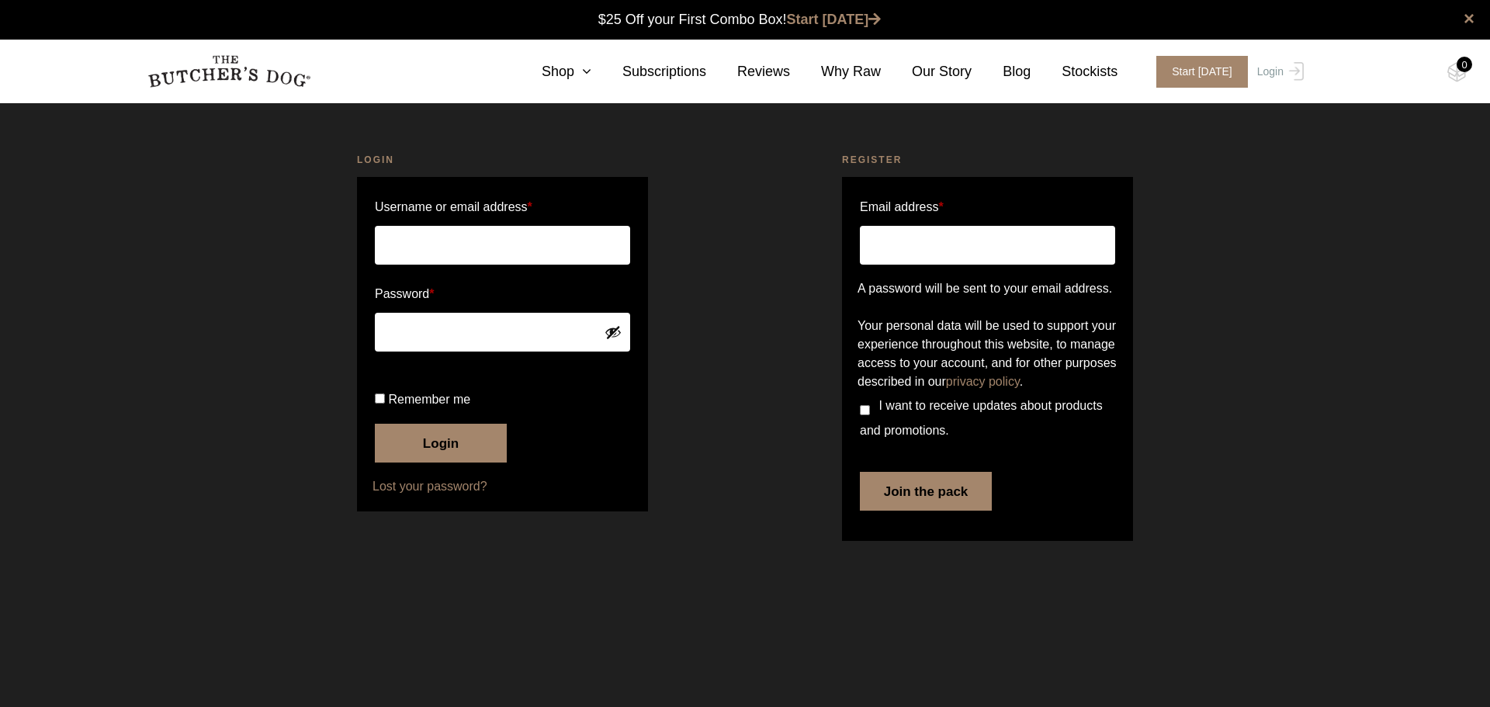
click at [957, 248] on input "Email address *" at bounding box center [987, 245] width 255 height 39
type input "herbella777@hotmail.com"
click at [864, 415] on input "I want to receive updates about products and promotions." at bounding box center [865, 410] width 10 height 10
checkbox input "true"
click at [919, 511] on button "Join the pack" at bounding box center [926, 491] width 132 height 39
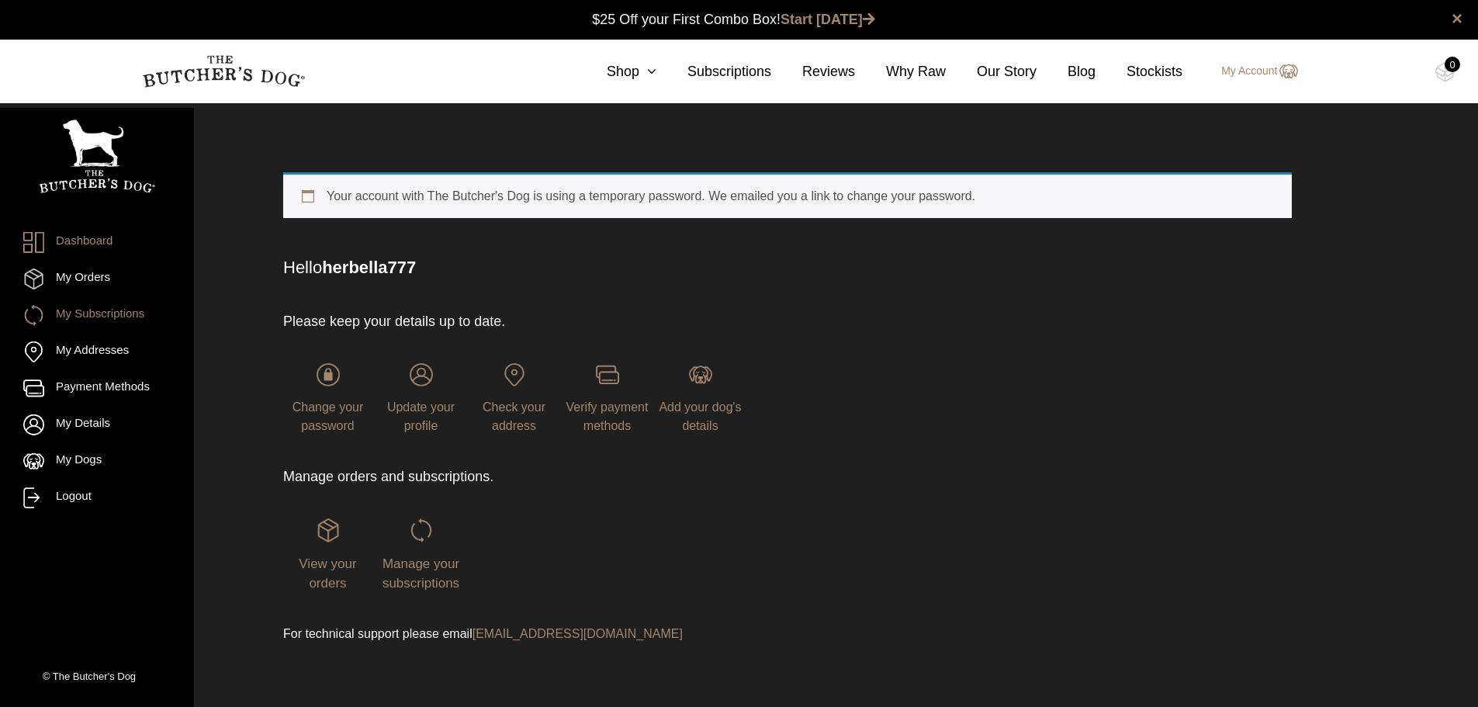
click at [88, 319] on link "My Subscriptions" at bounding box center [96, 315] width 147 height 21
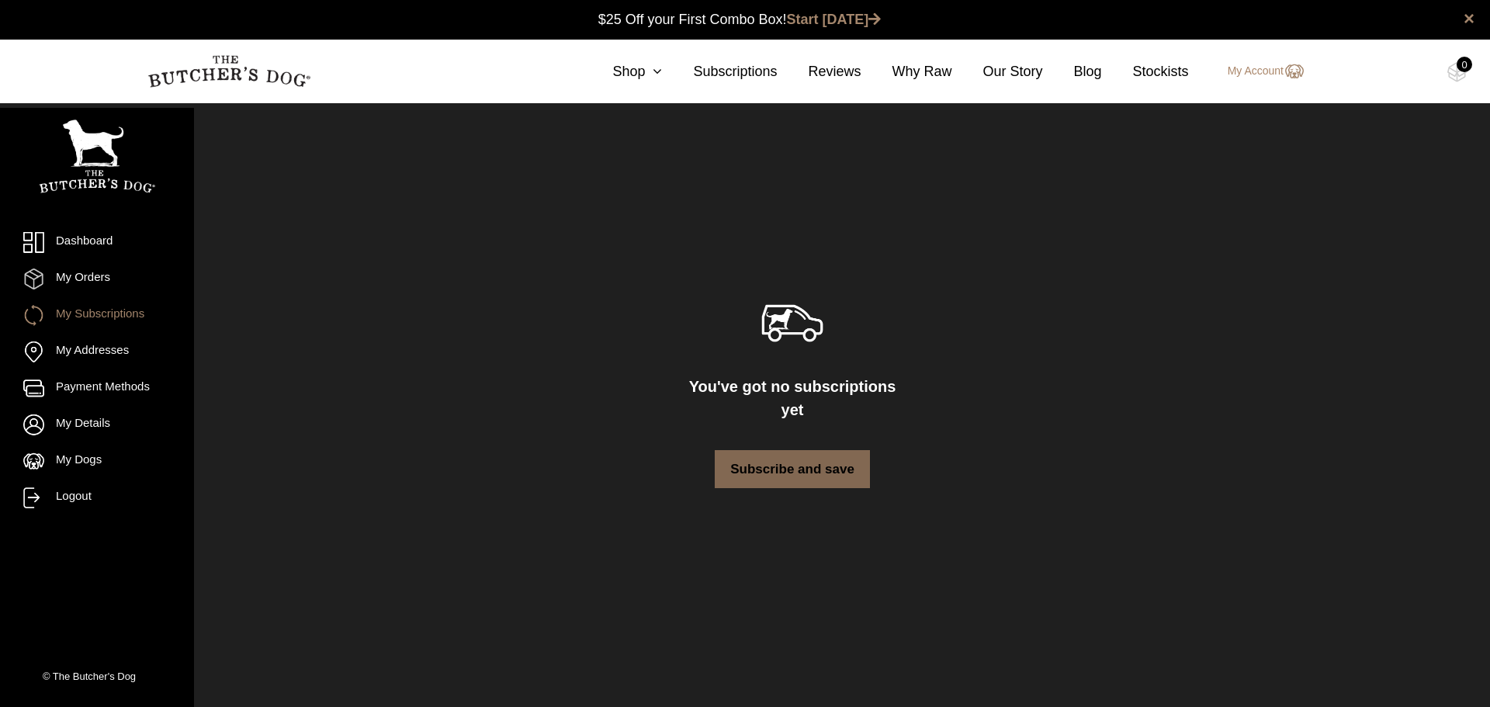
click at [796, 450] on link "Subscribe and save" at bounding box center [792, 469] width 155 height 39
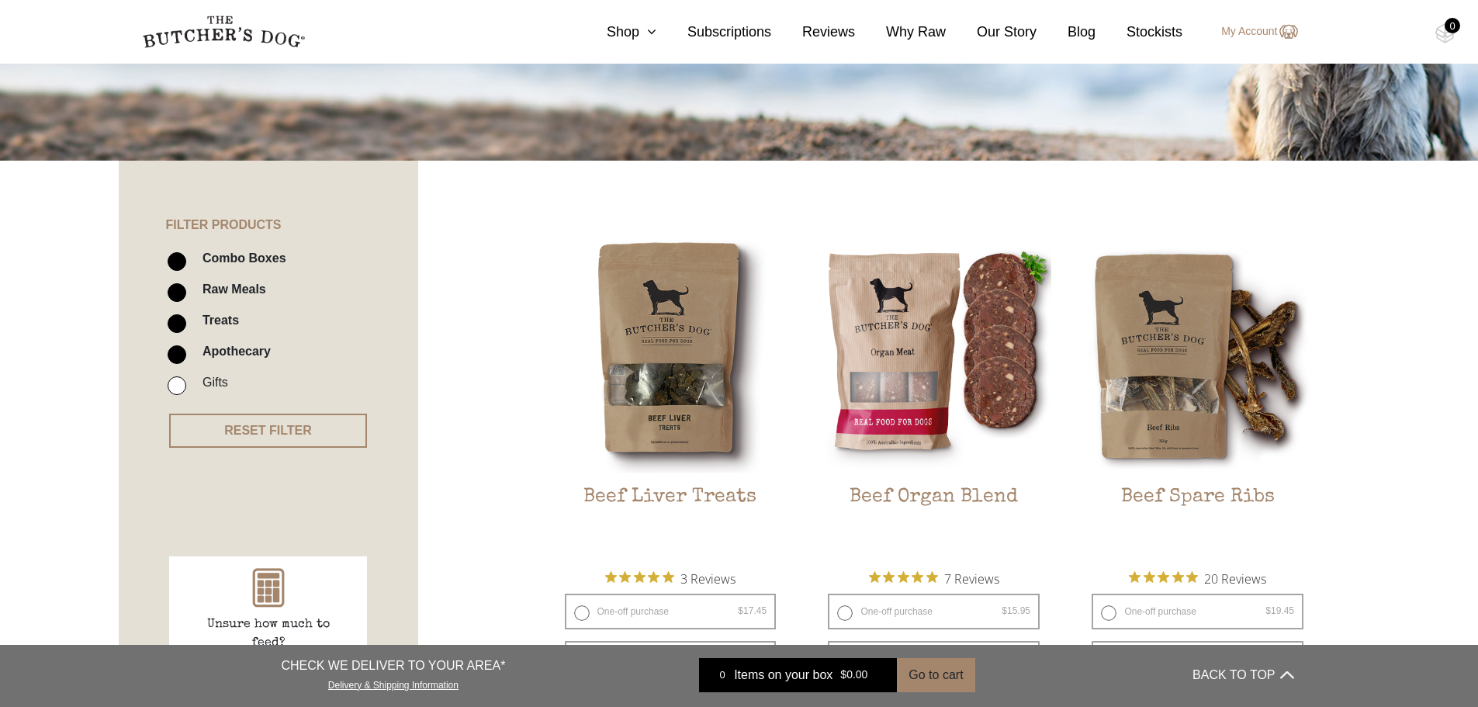
scroll to position [233, 0]
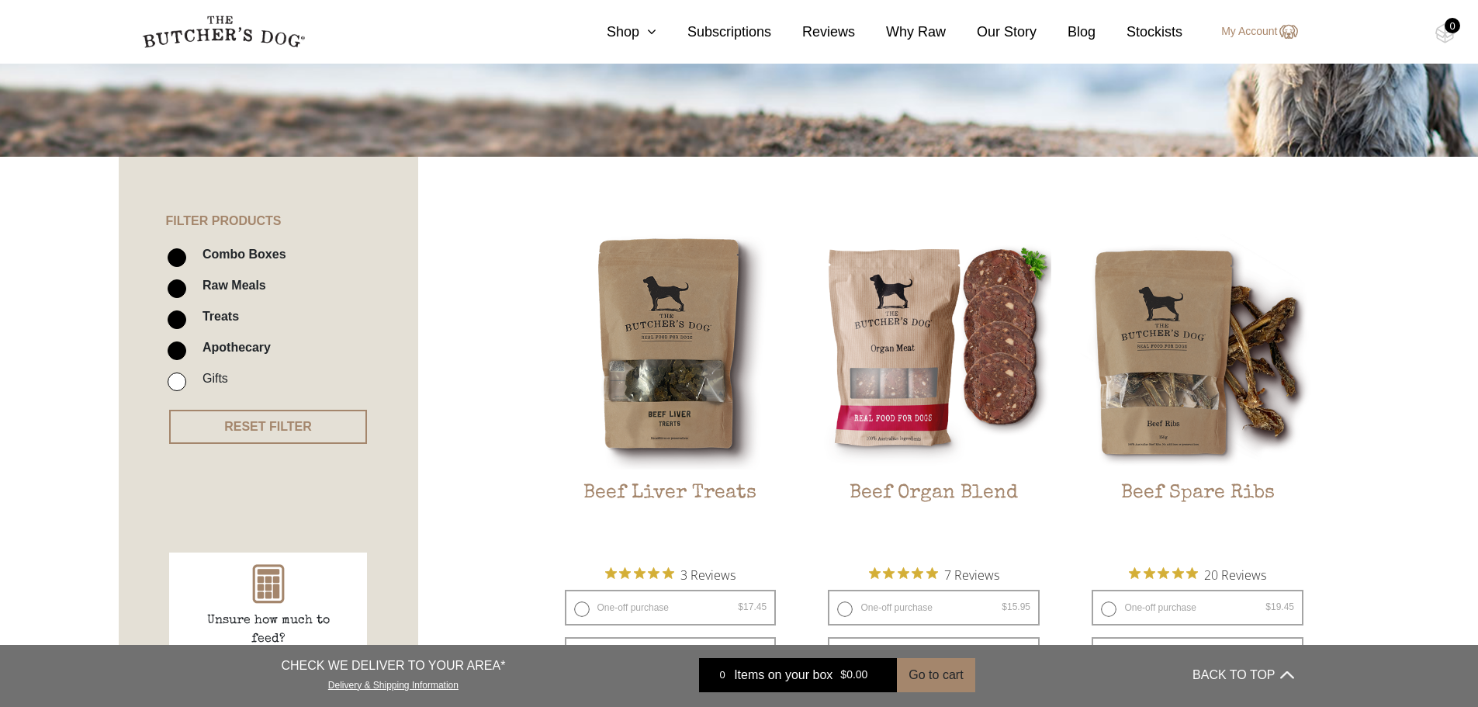
click at [178, 288] on input "Raw Meals" at bounding box center [177, 288] width 19 height 19
checkbox input "false"
click at [178, 316] on input "Treats" at bounding box center [177, 319] width 19 height 19
checkbox input "false"
click at [176, 346] on input "Apothecary" at bounding box center [177, 350] width 19 height 19
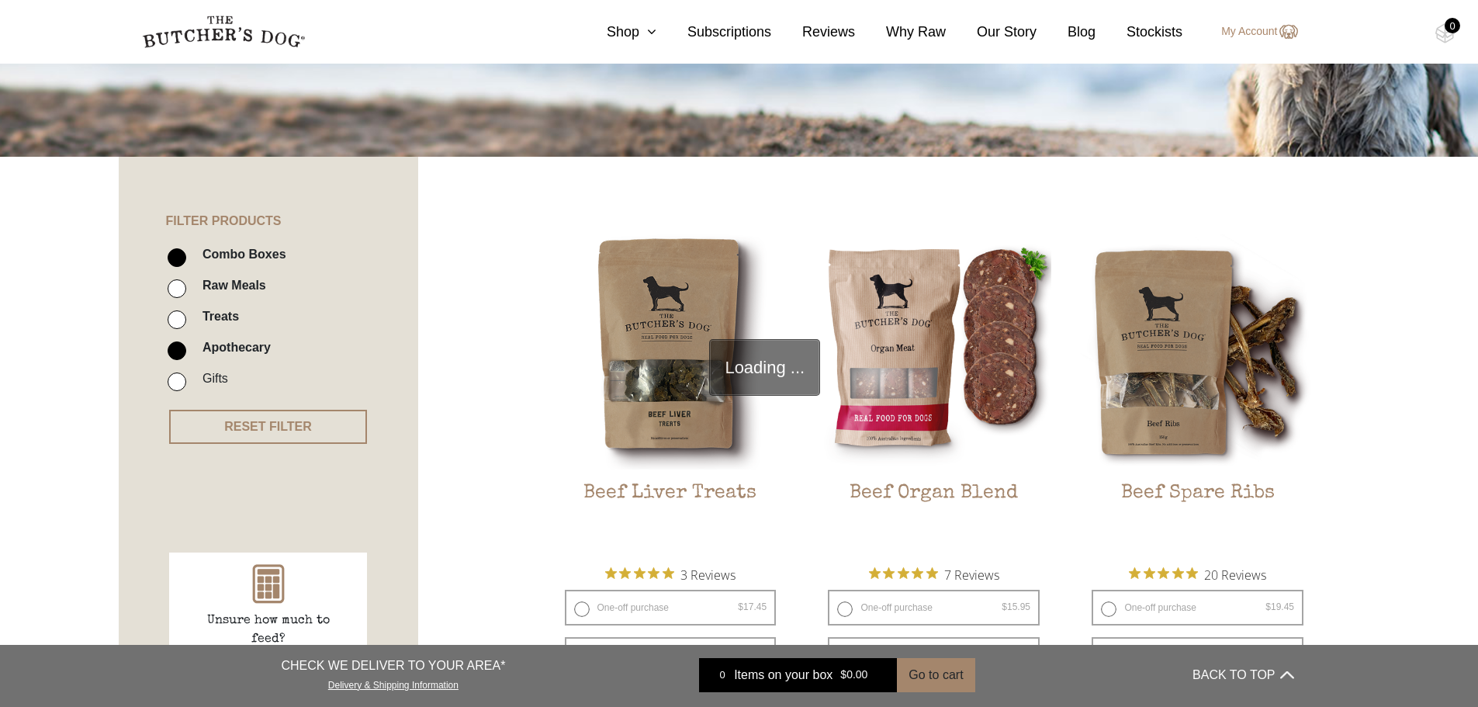
checkbox input "false"
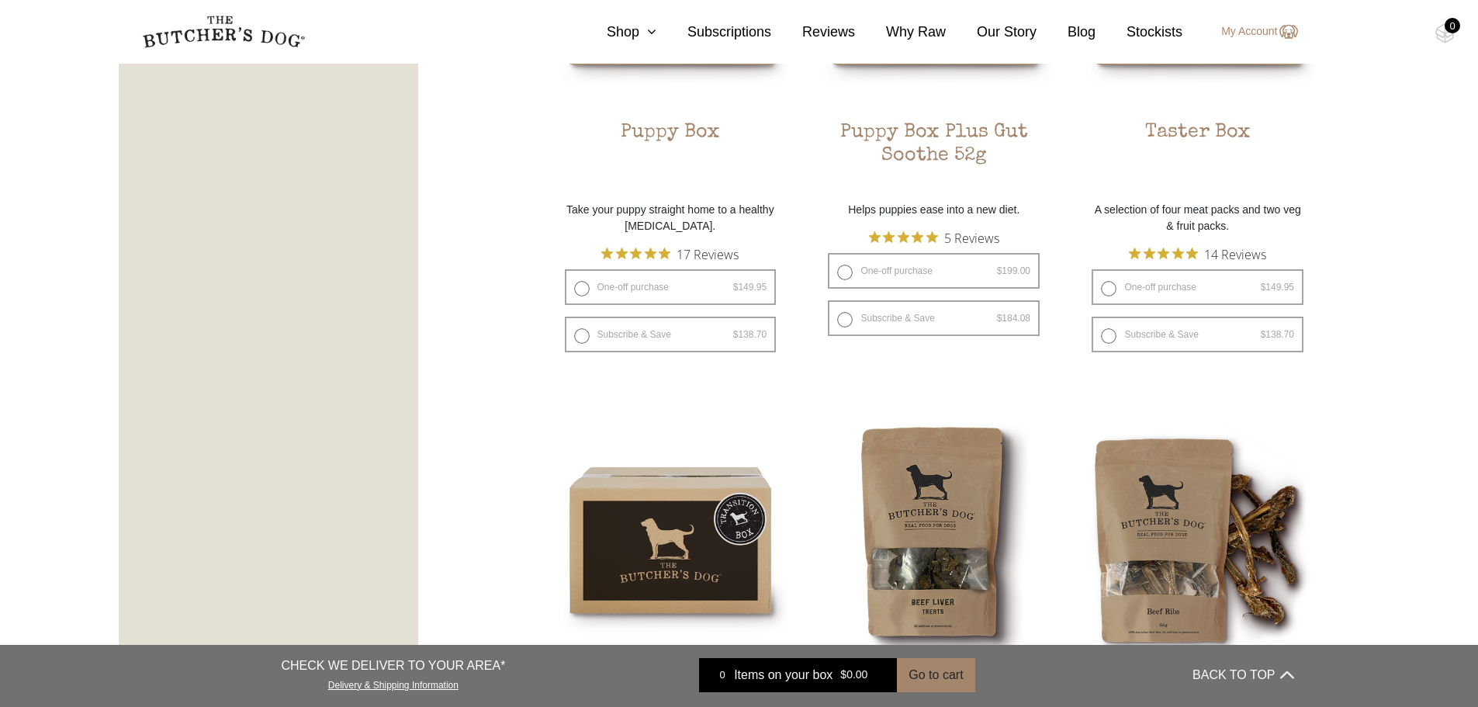
scroll to position [1049, 0]
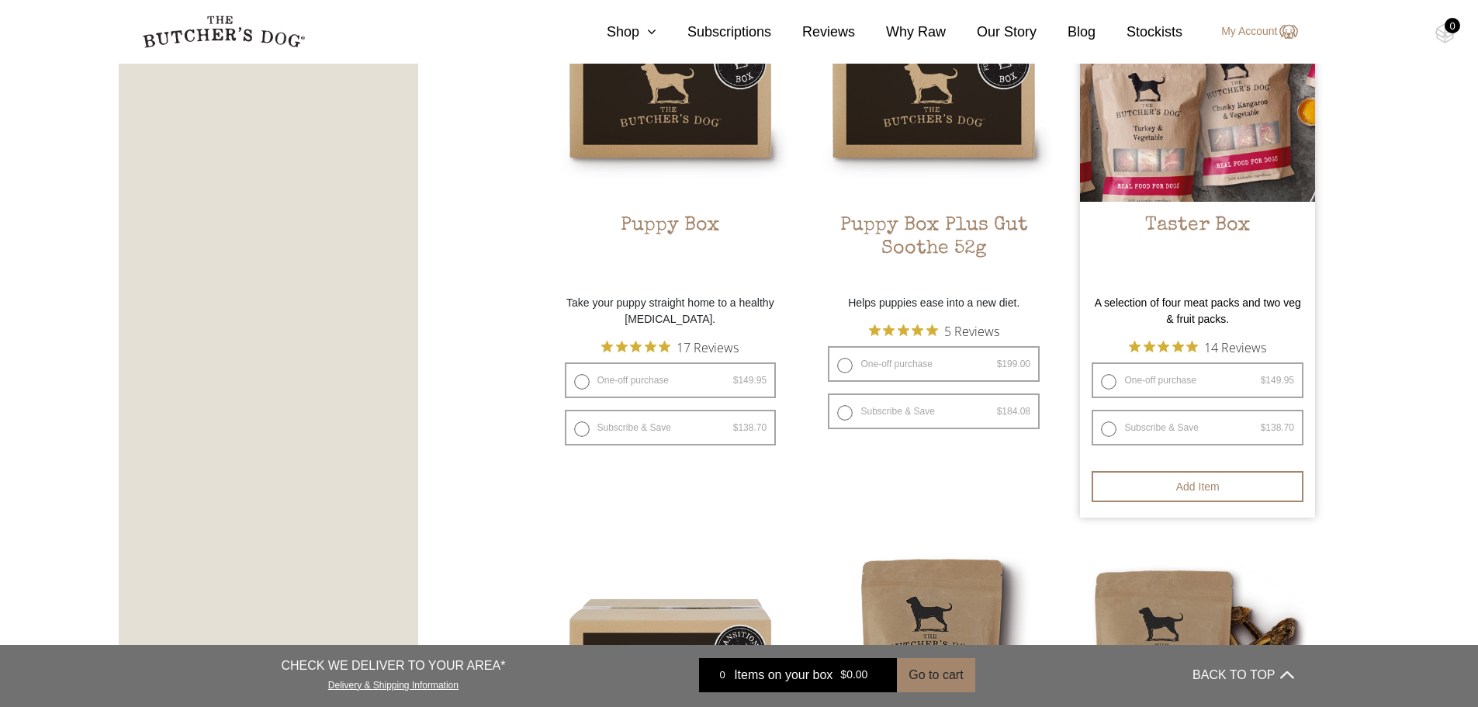
click at [1196, 203] on link "Taster Box $ 149.95 — or subscribe and save 7.5%" at bounding box center [1197, 127] width 235 height 320
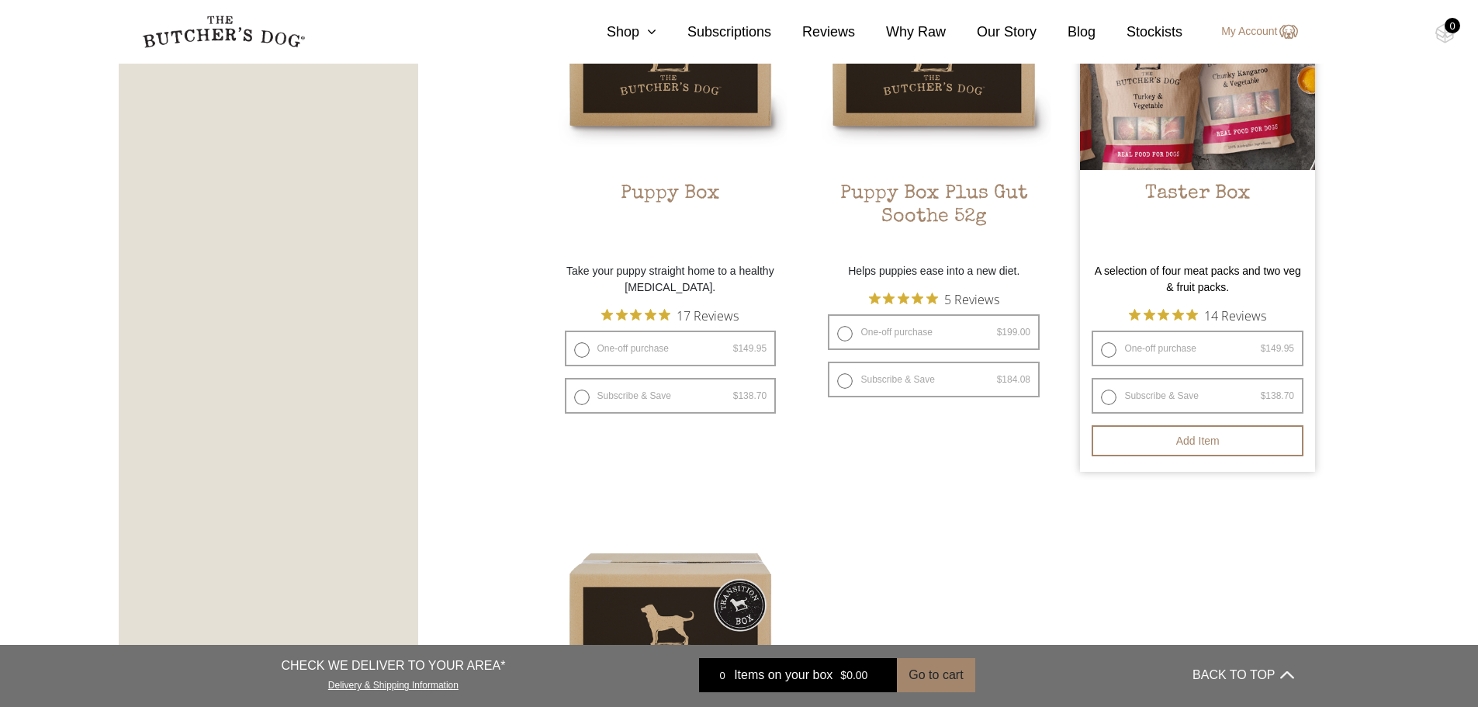
scroll to position [1086, 0]
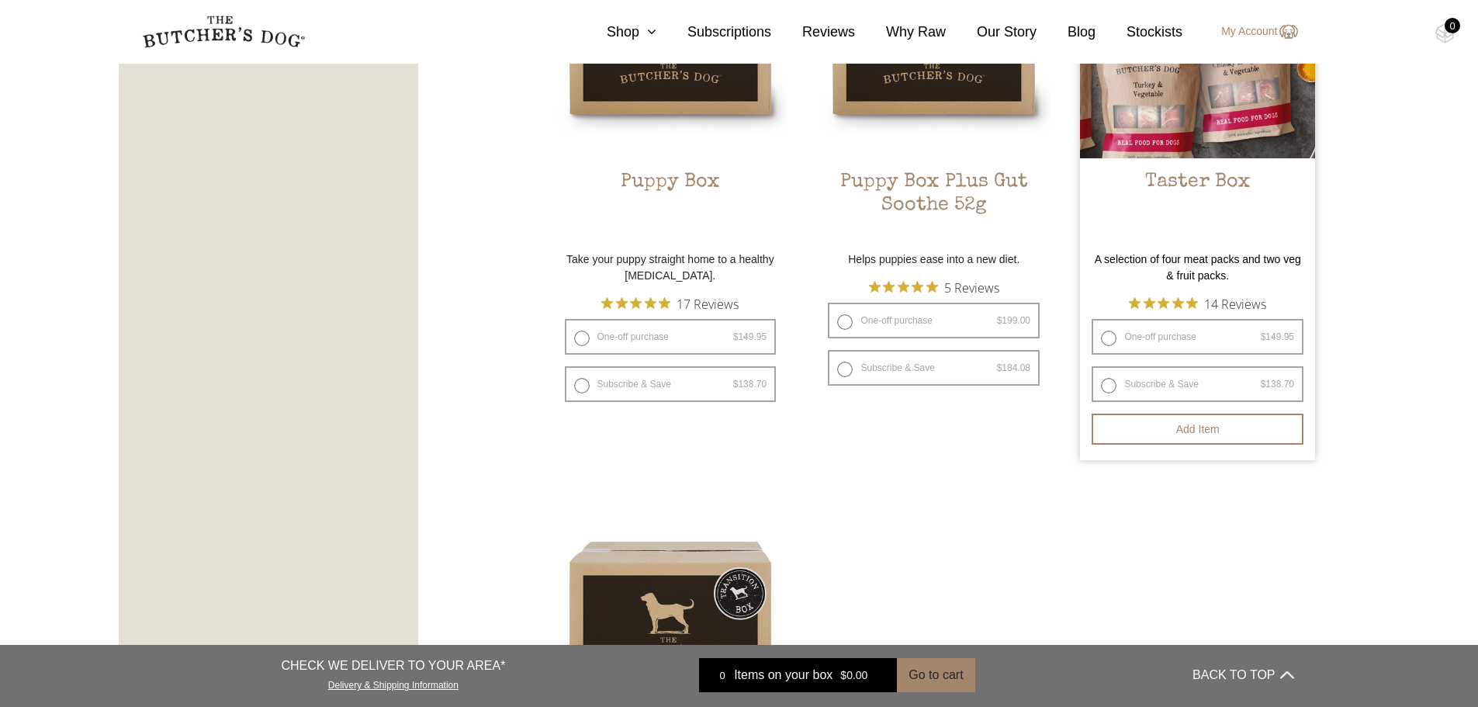
click at [1166, 381] on label "Subscribe & Save $ 149.95 Original price was: $149.95. $ 138.70 Current price i…" at bounding box center [1198, 384] width 212 height 36
radio input "true"
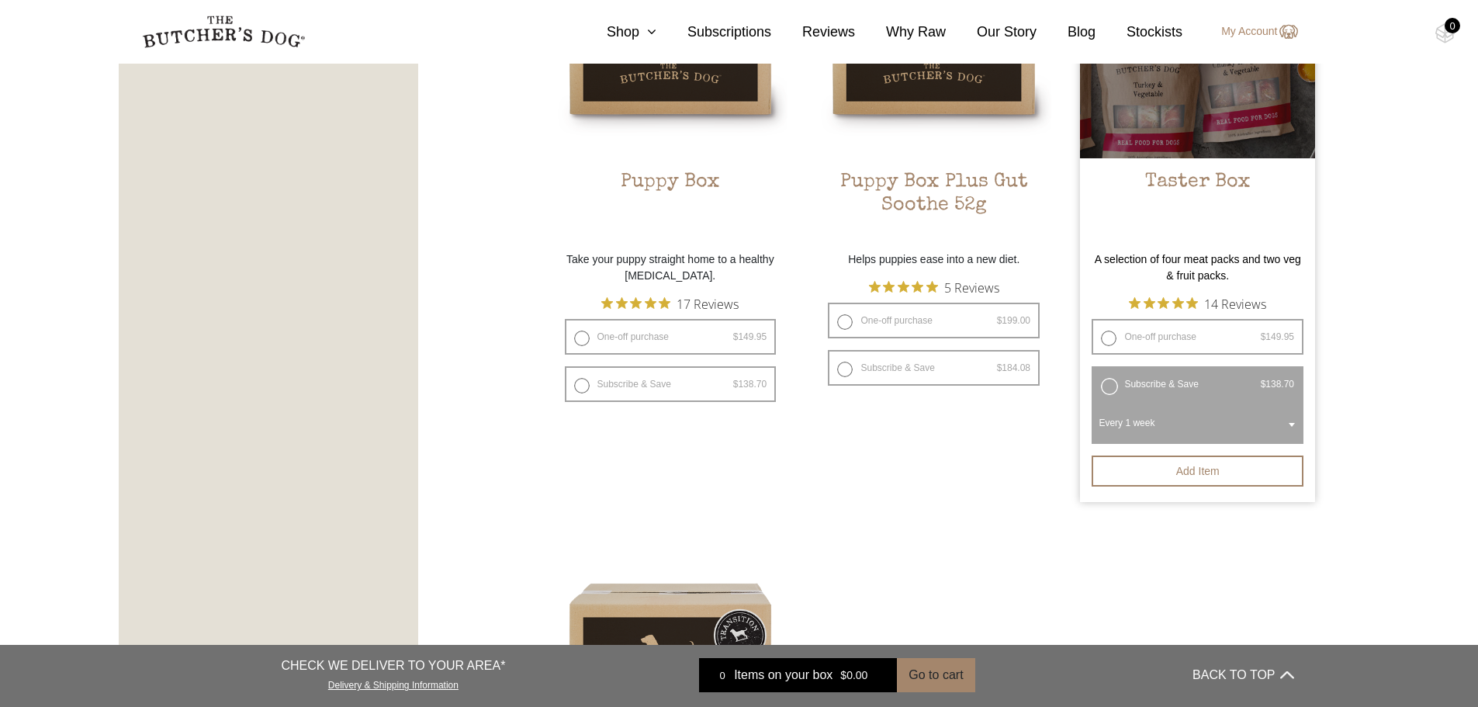
click at [1136, 342] on label "One-off purchase $ 149.95 — or subscribe and save 7.5%" at bounding box center [1198, 337] width 212 height 36
radio input "true"
radio input "false"
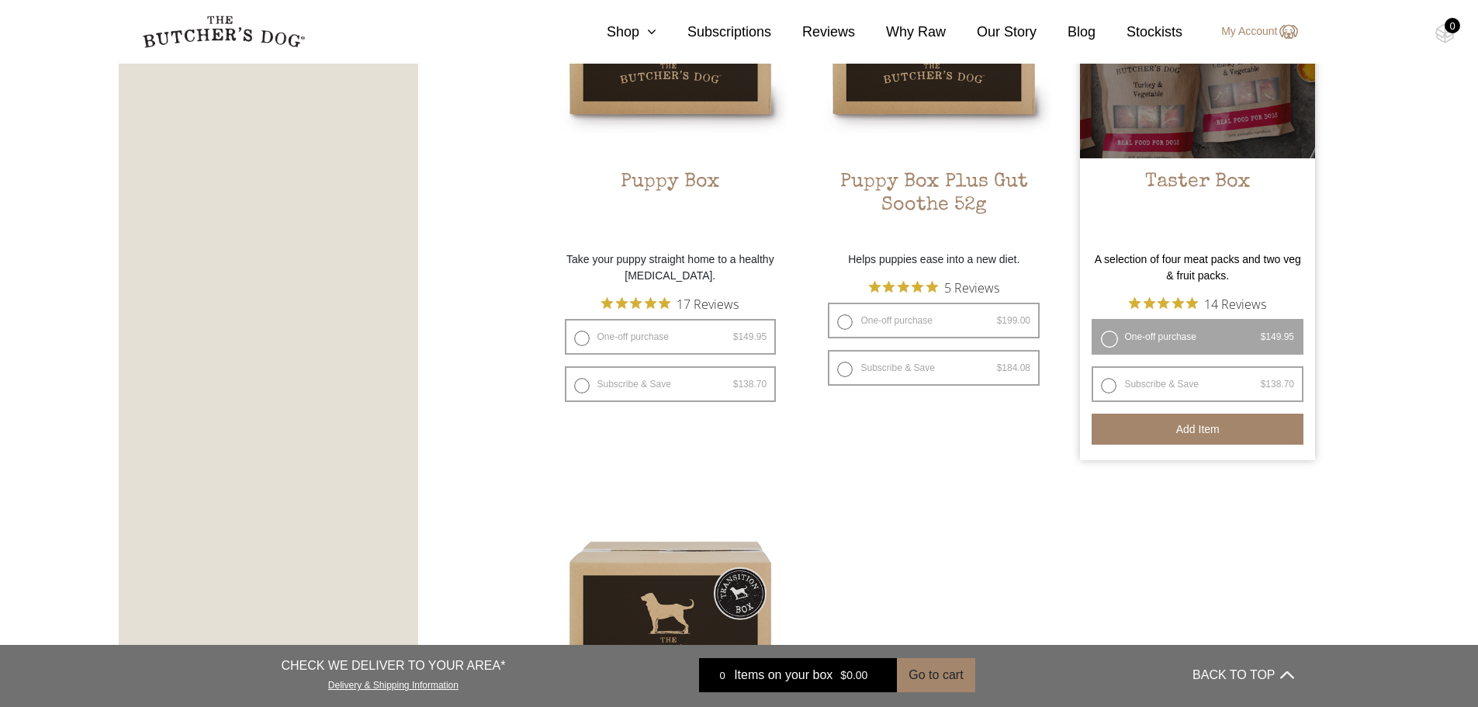
click at [1190, 433] on button "Add item" at bounding box center [1198, 429] width 212 height 31
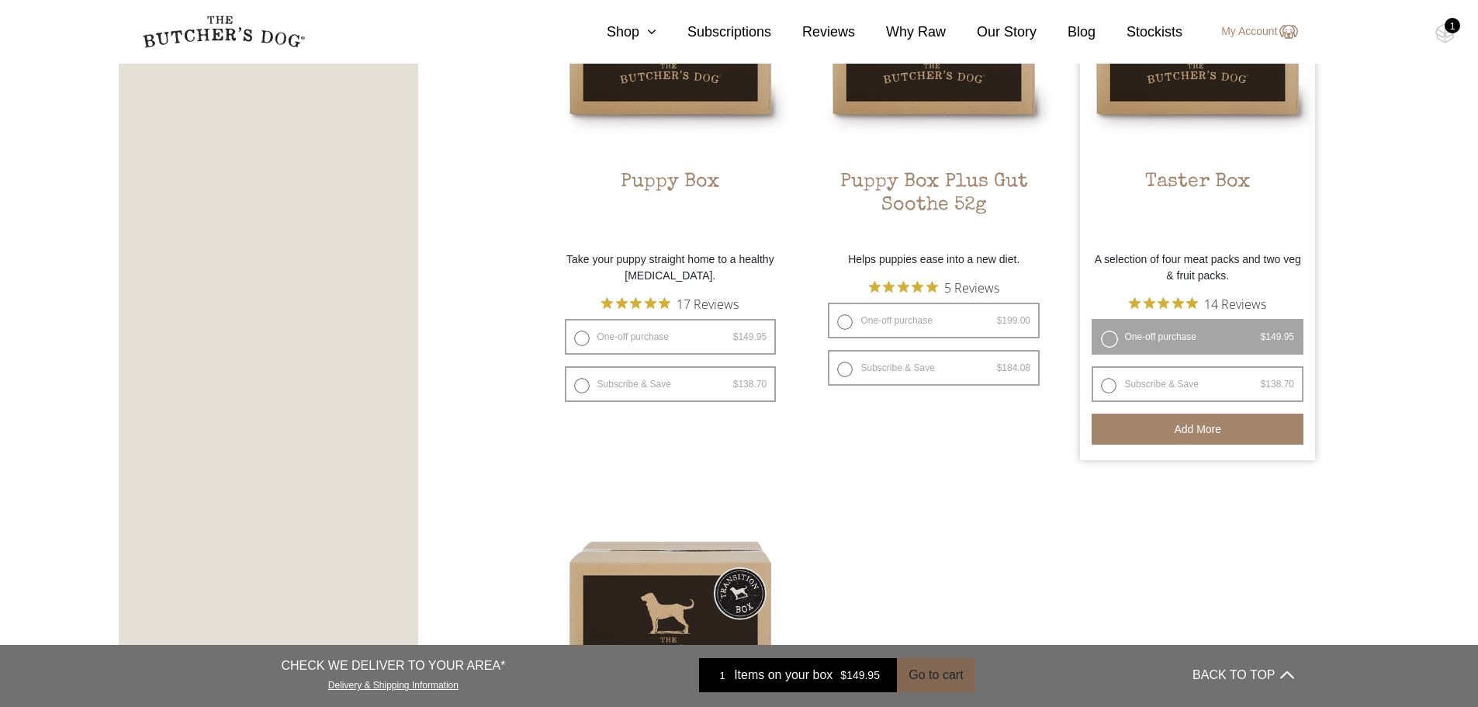
click at [937, 675] on button "Go to cart" at bounding box center [936, 675] width 78 height 34
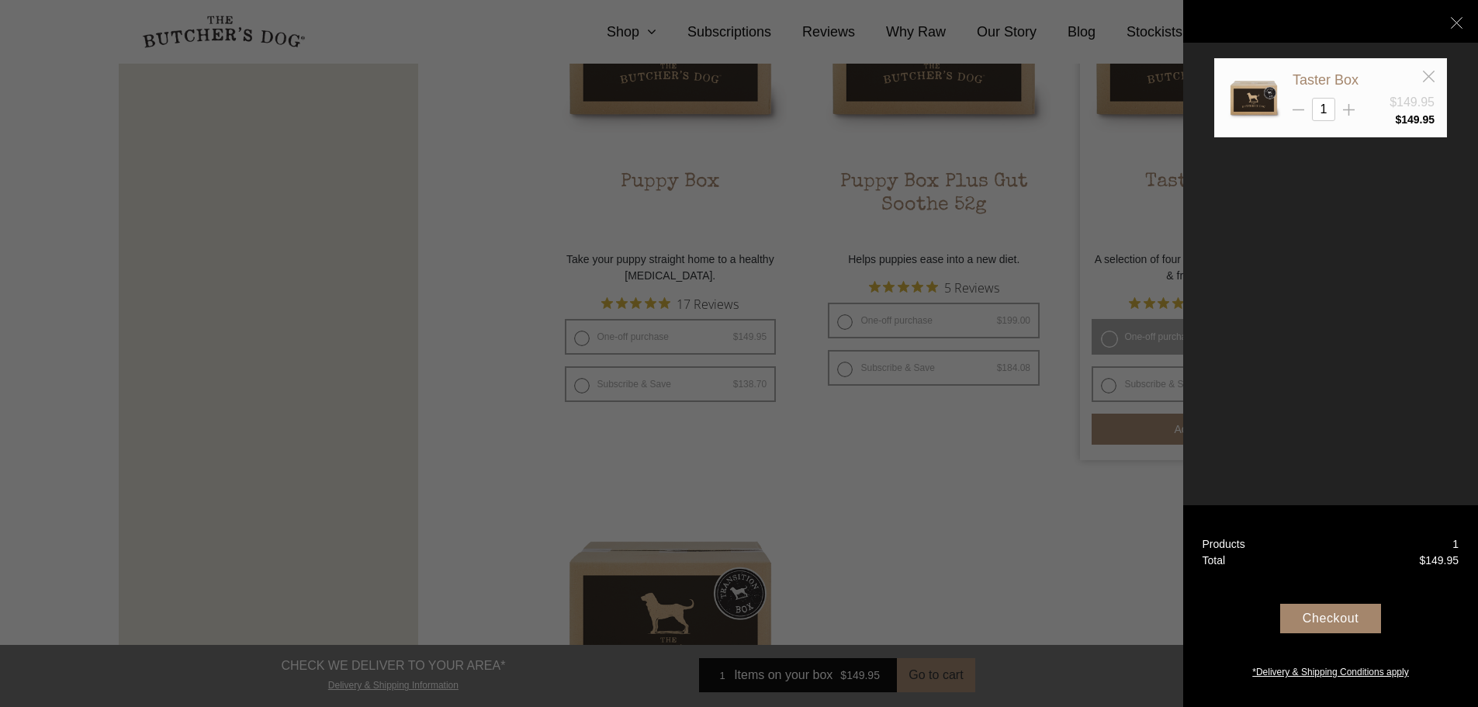
click at [1332, 614] on div "Checkout" at bounding box center [1330, 618] width 101 height 29
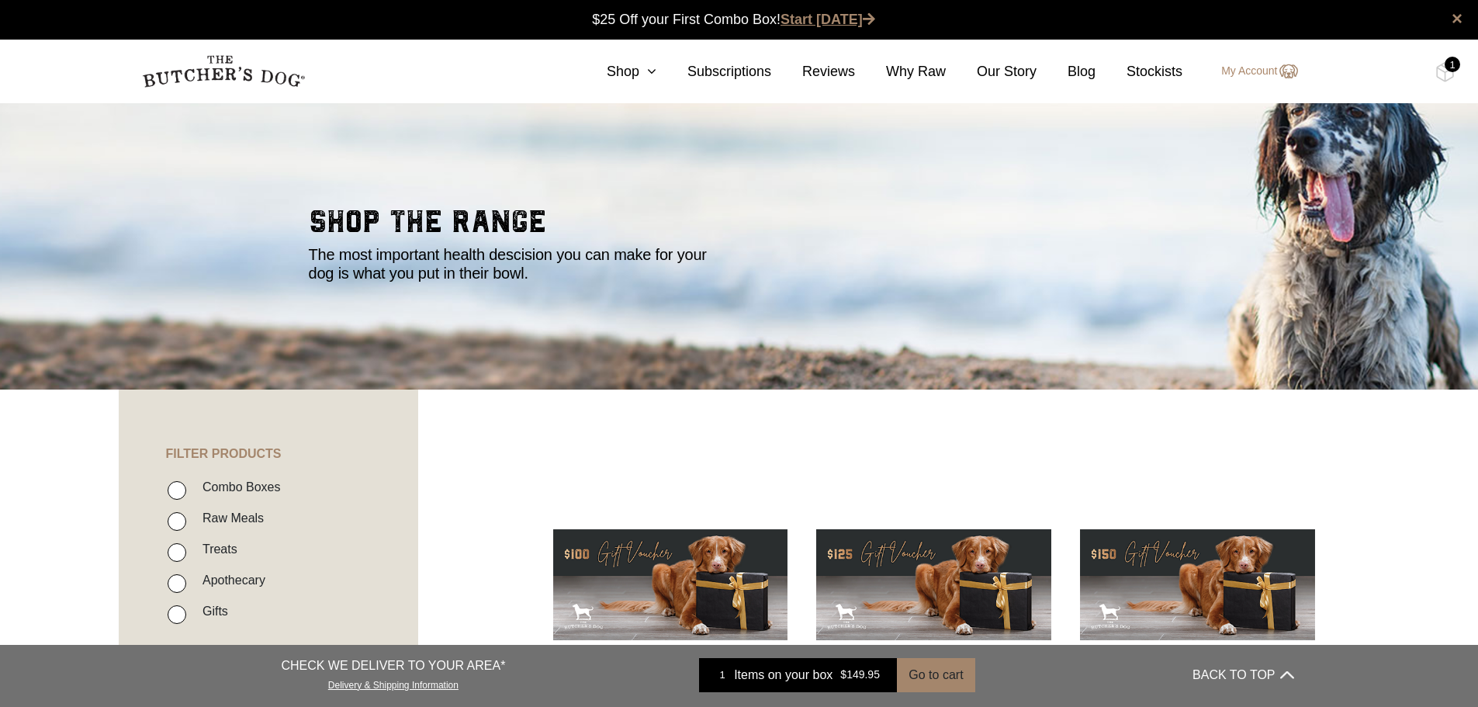
click at [822, 16] on link "Start [DATE]" at bounding box center [828, 20] width 95 height 16
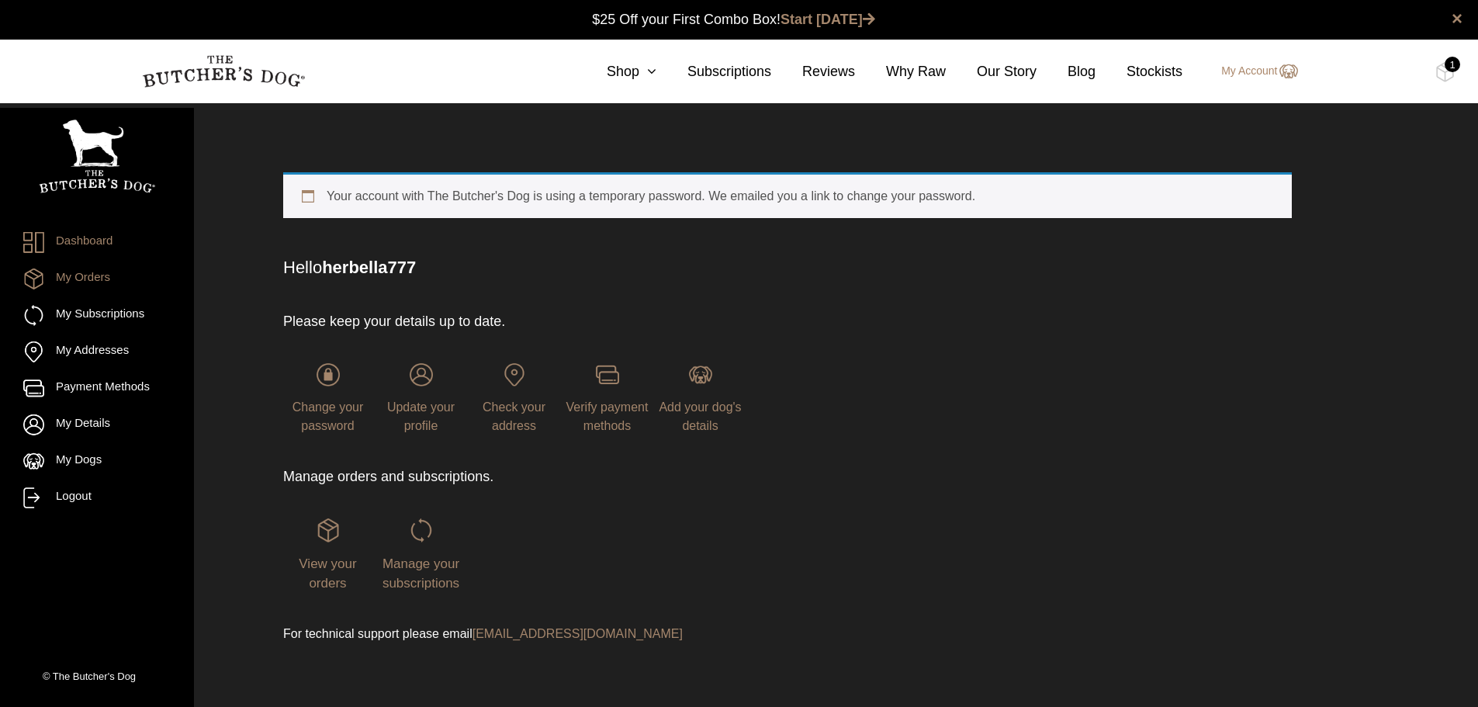
click at [85, 274] on link "My Orders" at bounding box center [96, 278] width 147 height 21
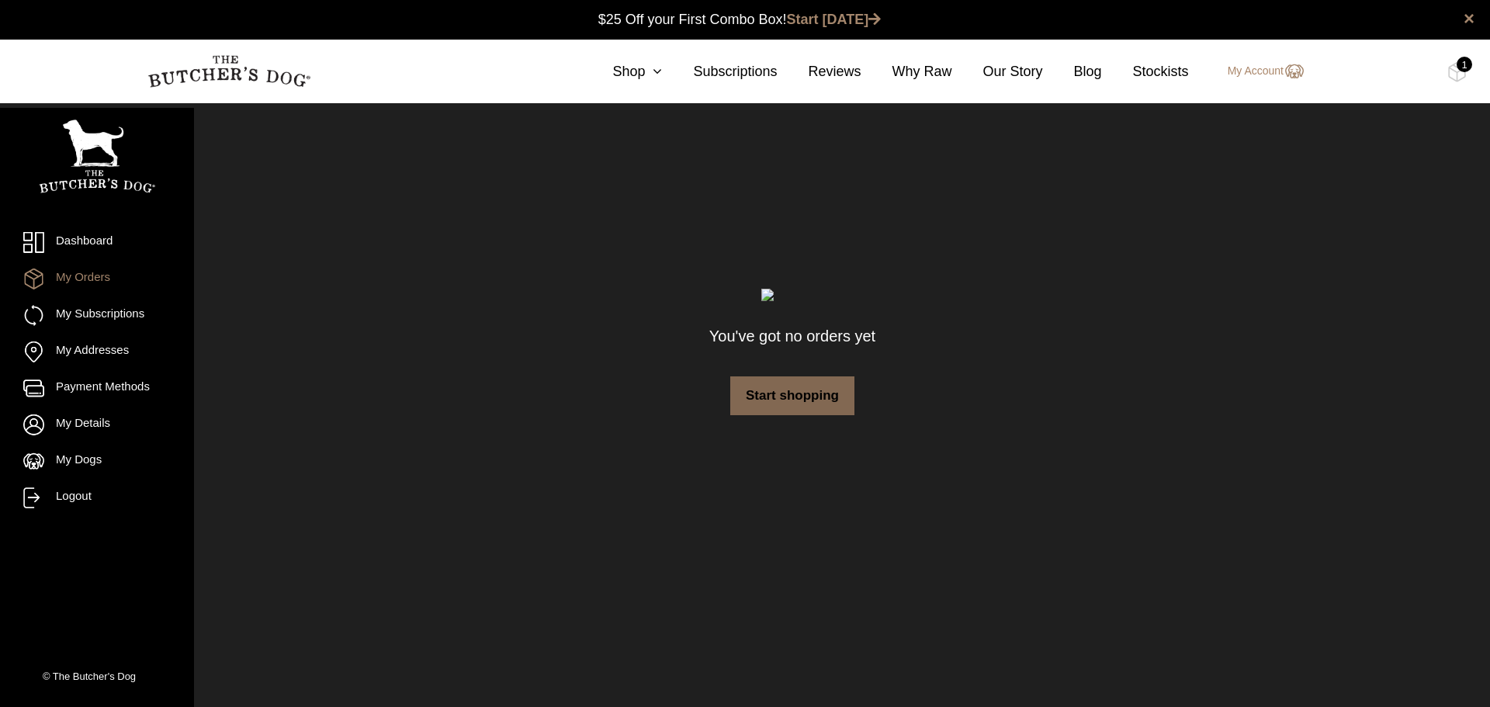
click at [791, 388] on link "Start shopping" at bounding box center [792, 395] width 124 height 39
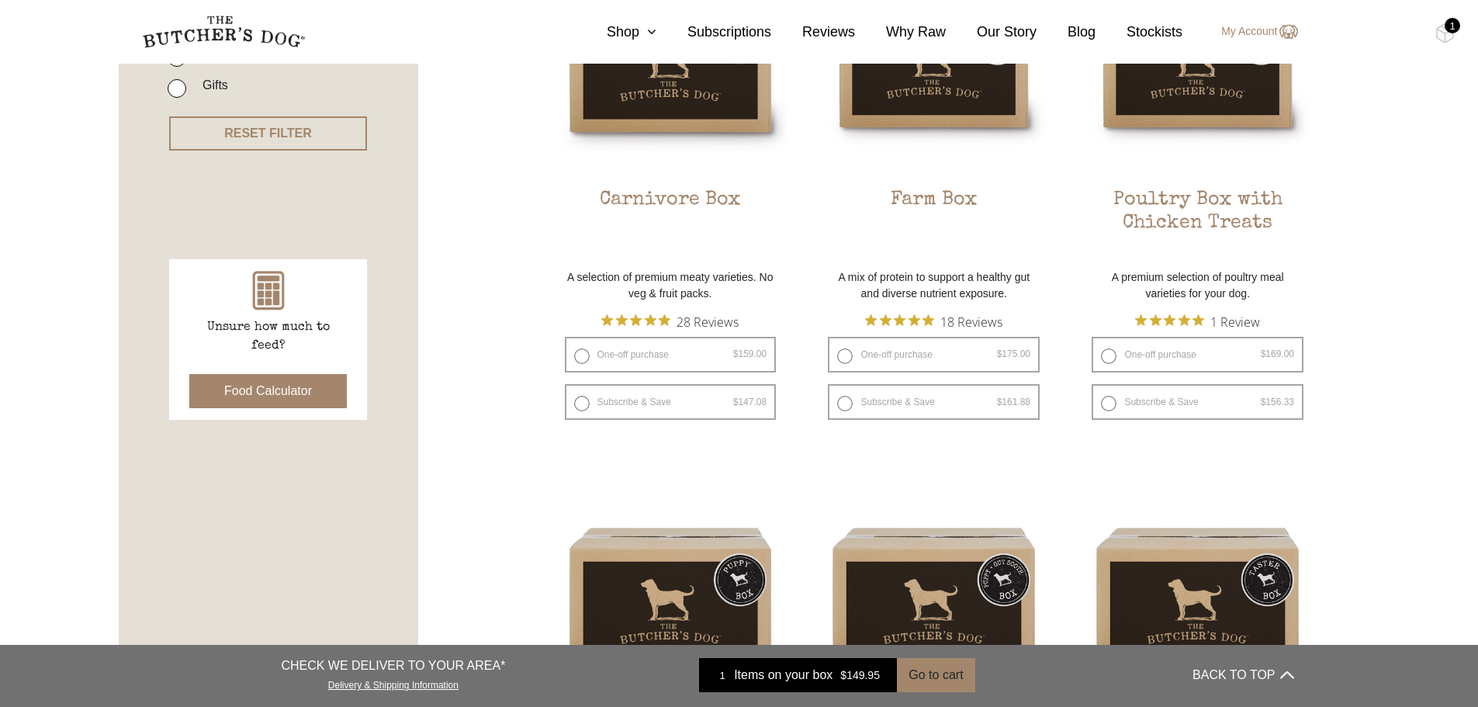
scroll to position [543, 0]
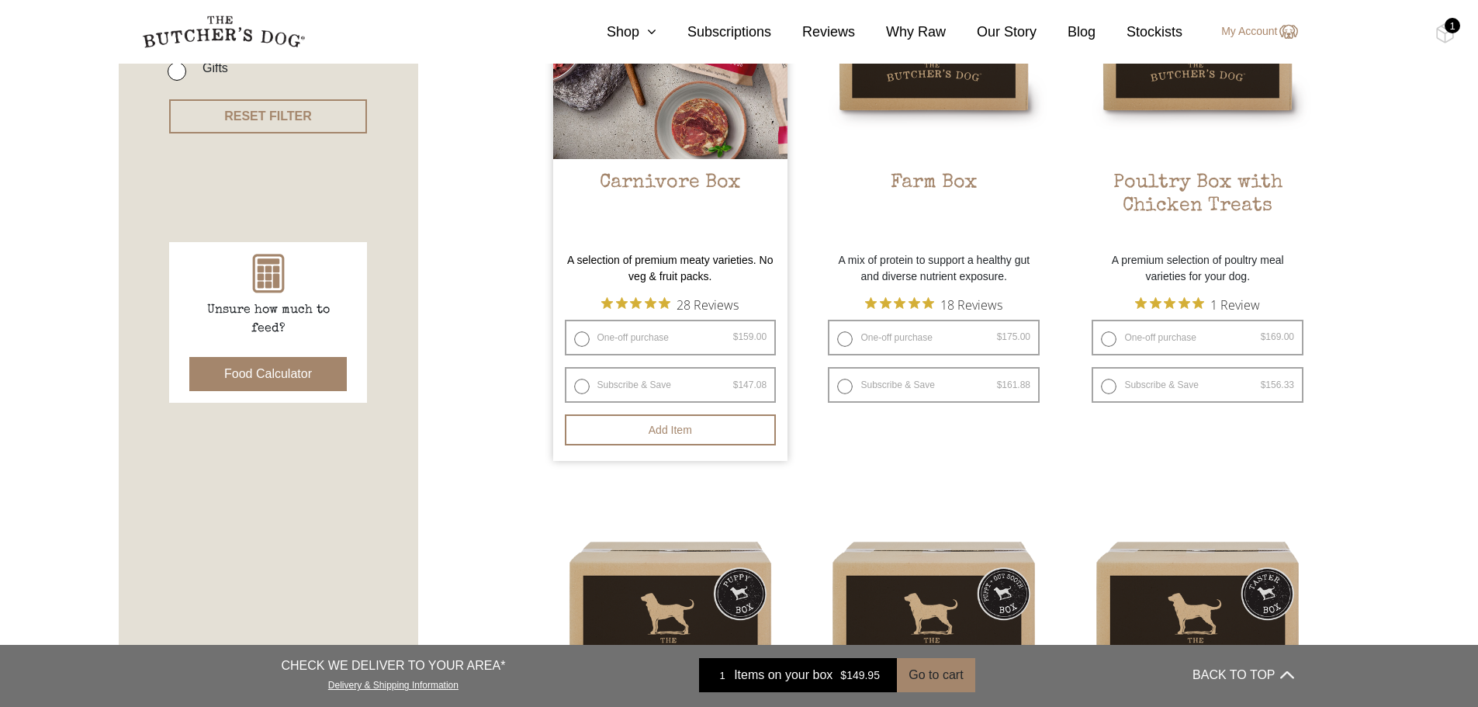
click at [581, 338] on label "One-off purchase $ 159.00 — or subscribe and save 7.5%" at bounding box center [671, 338] width 212 height 36
radio input "true"
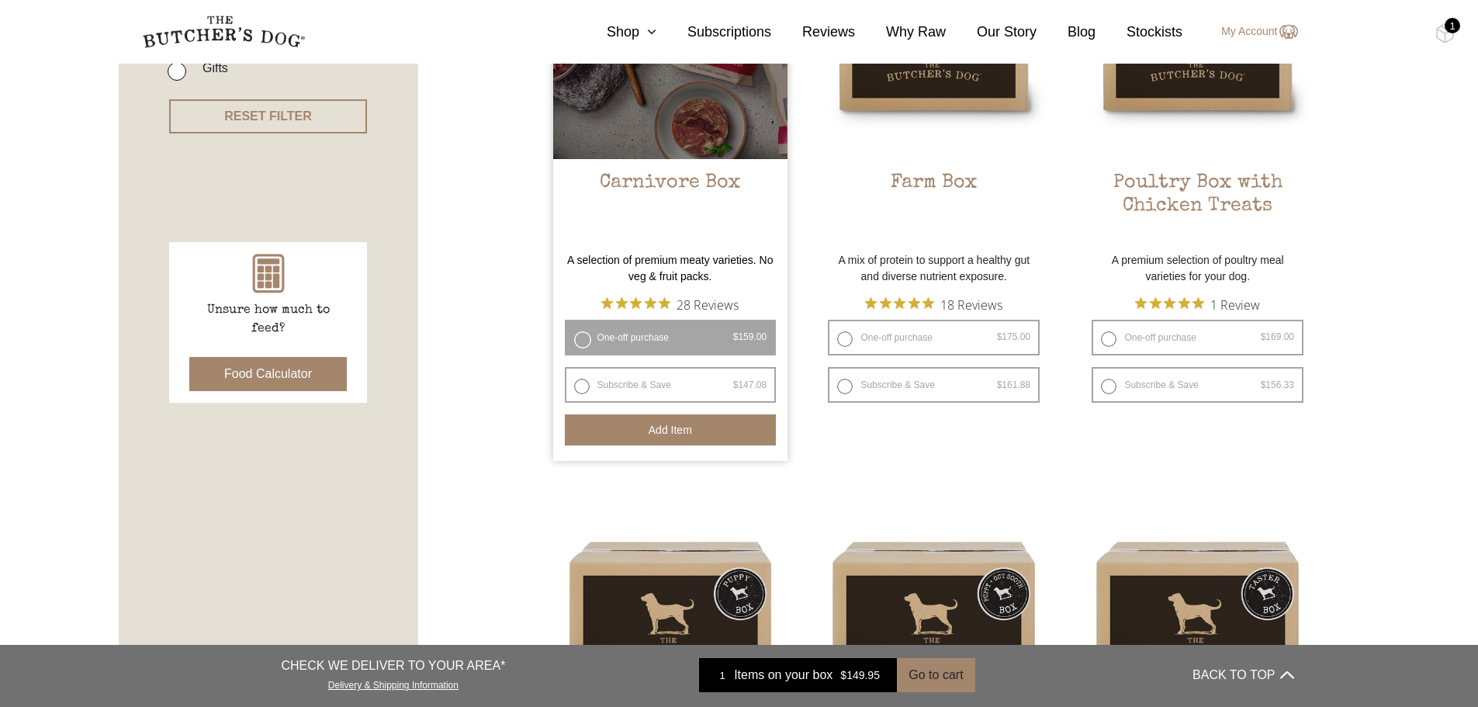
click at [670, 435] on button "Add item" at bounding box center [671, 429] width 212 height 31
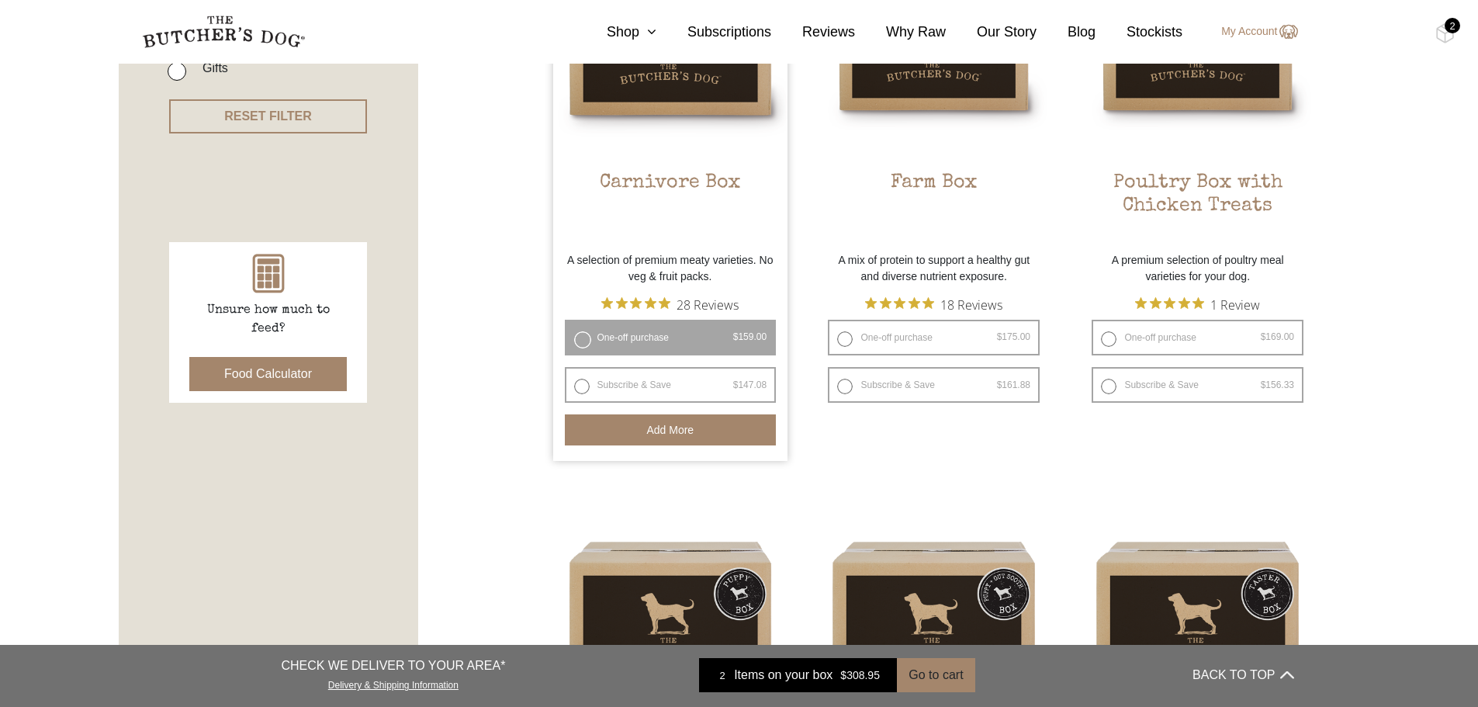
click at [1226, 674] on button "BACK TO TOP" at bounding box center [1243, 674] width 101 height 37
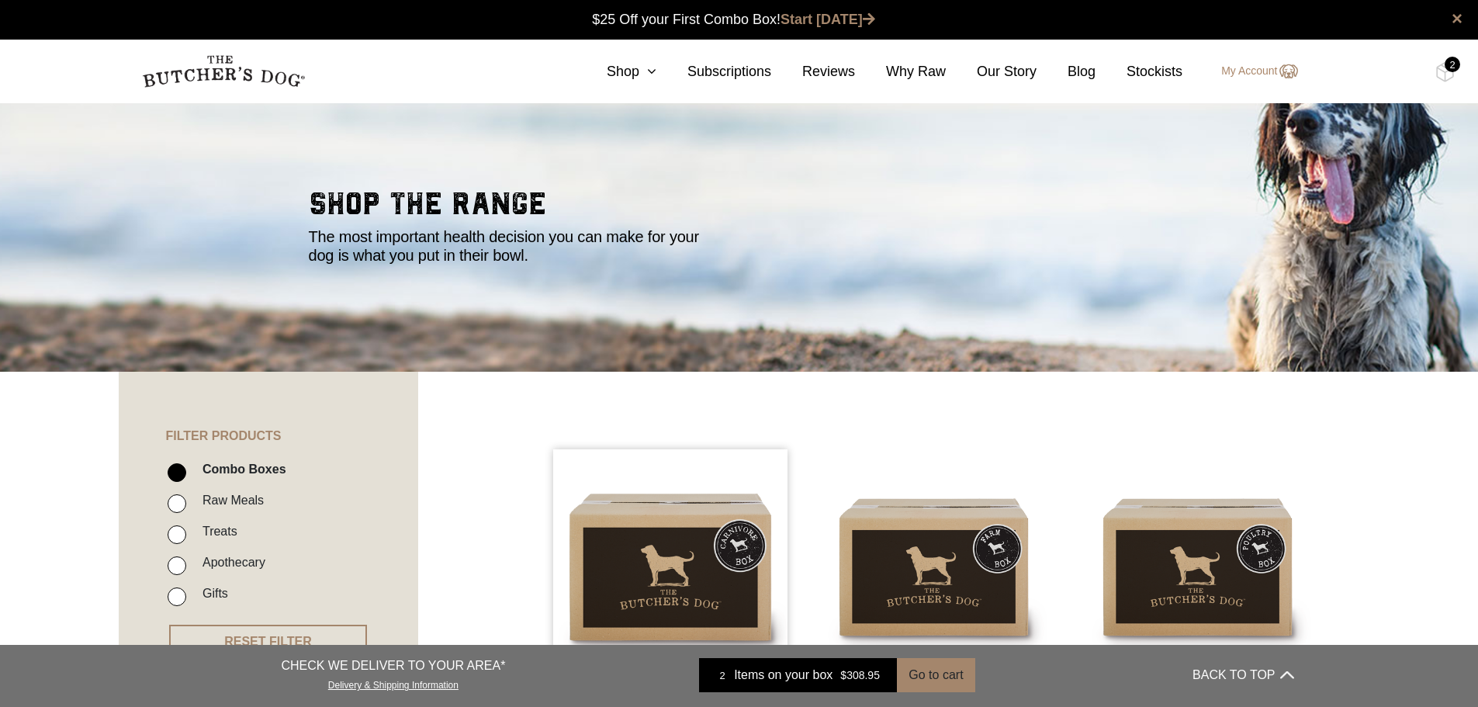
scroll to position [0, 0]
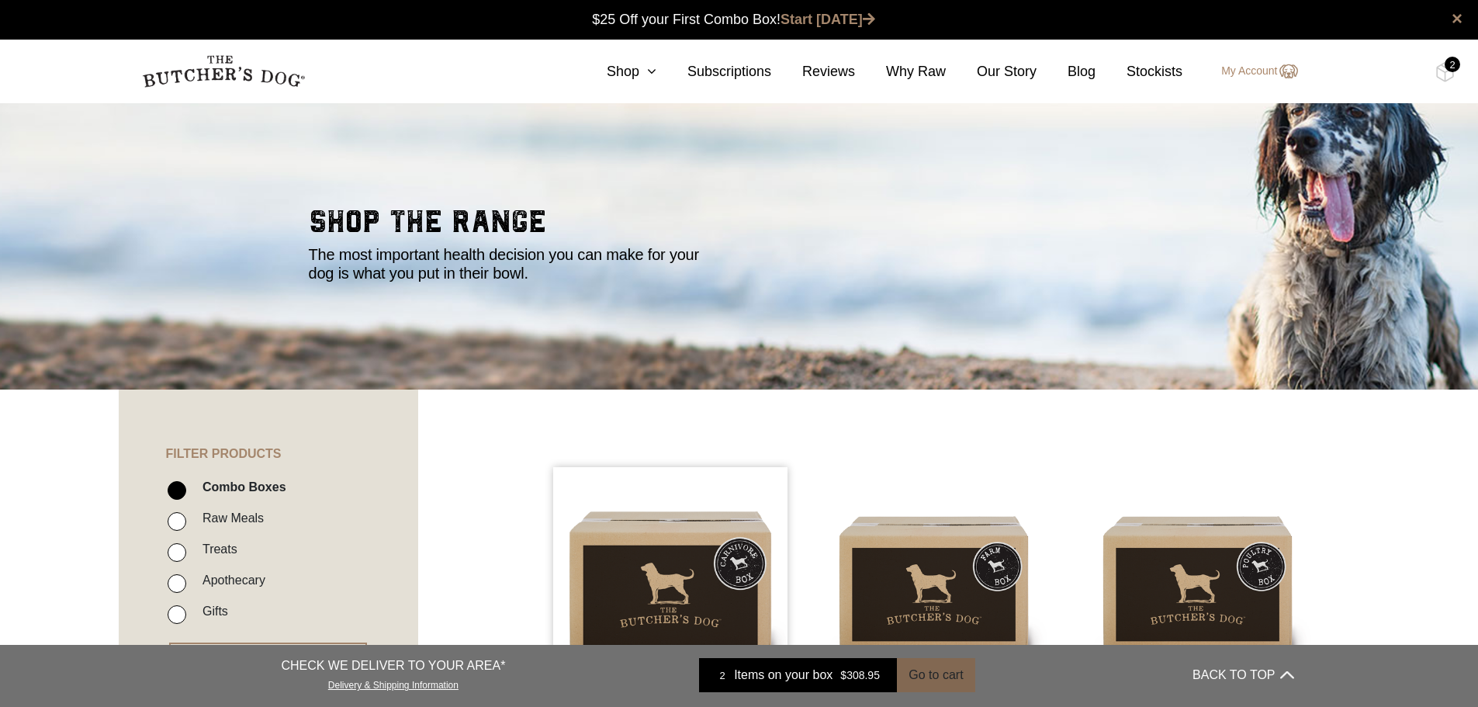
click at [936, 667] on button "Go to cart" at bounding box center [936, 675] width 78 height 34
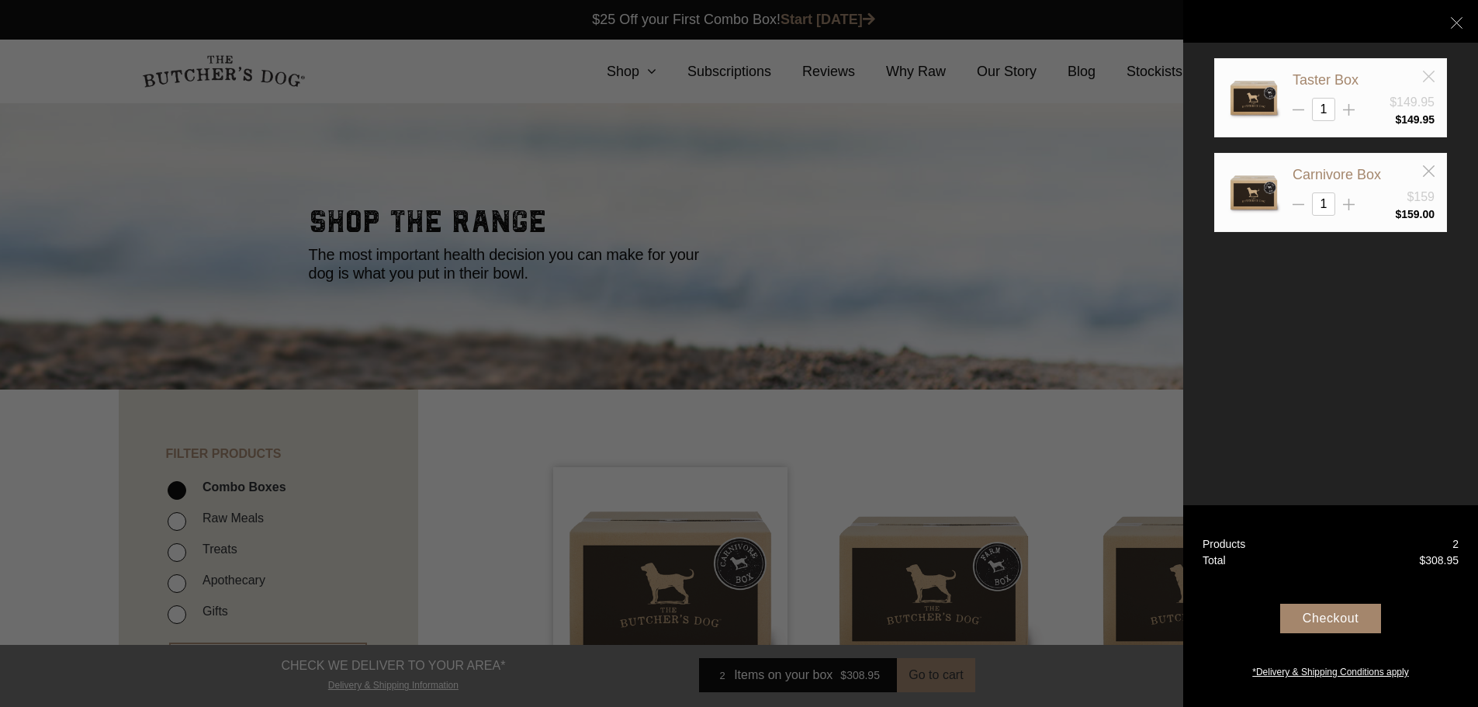
click at [1428, 72] on icon at bounding box center [1429, 77] width 12 height 12
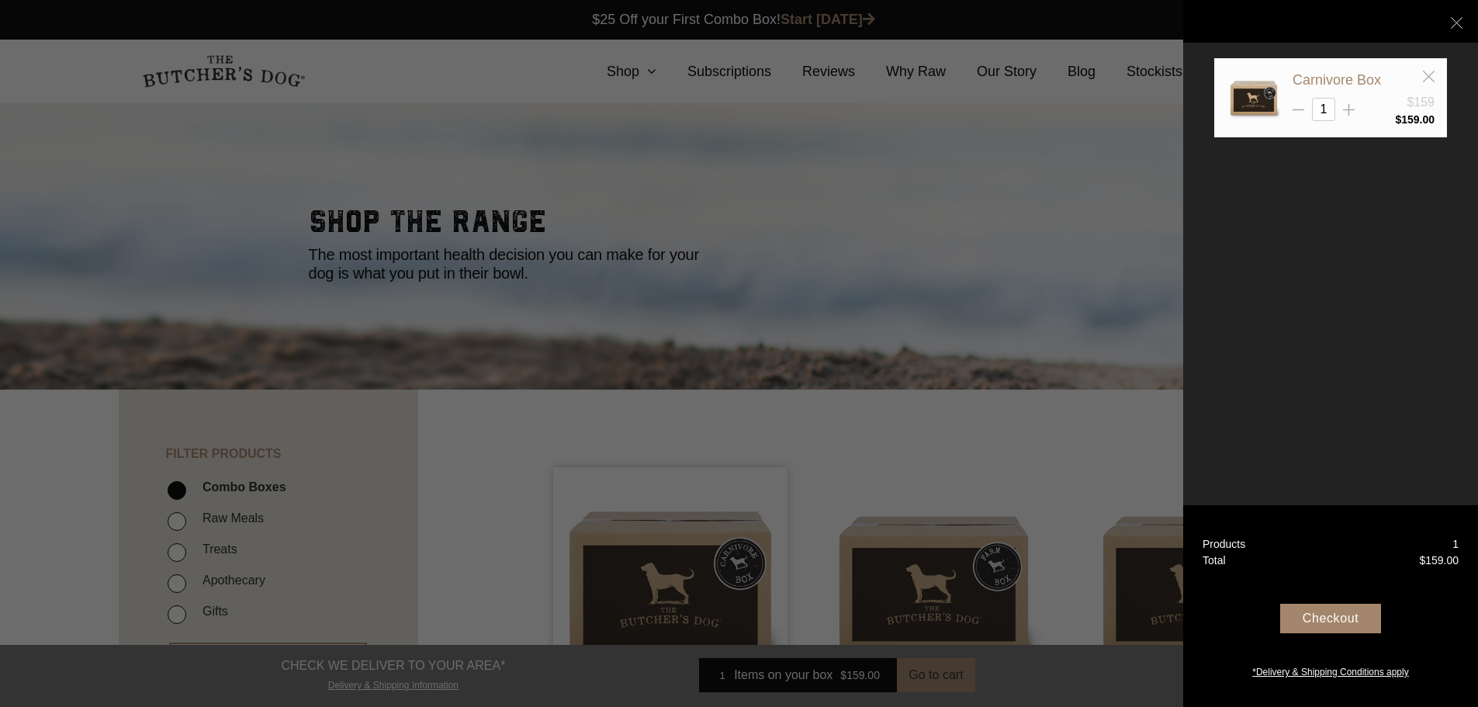
click at [1331, 617] on div "Checkout" at bounding box center [1330, 618] width 101 height 29
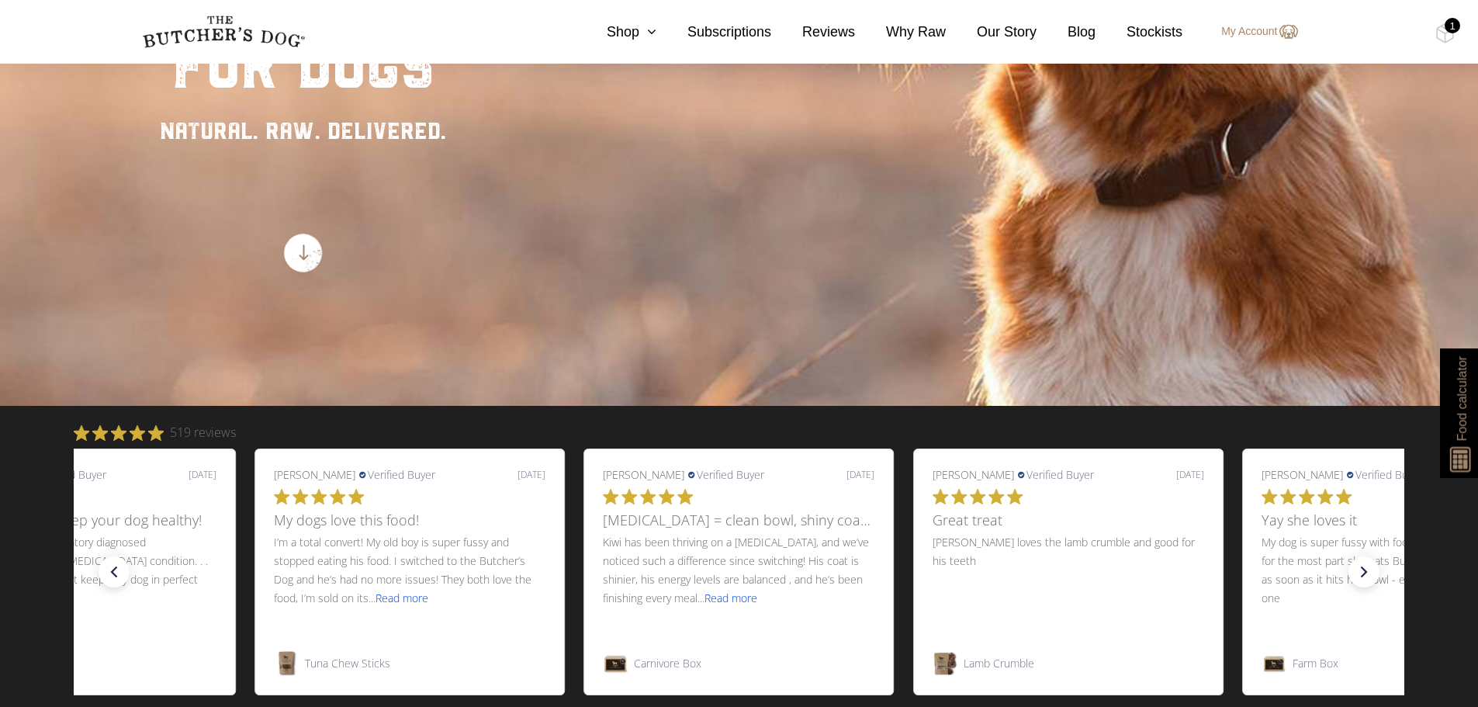
scroll to position [155, 0]
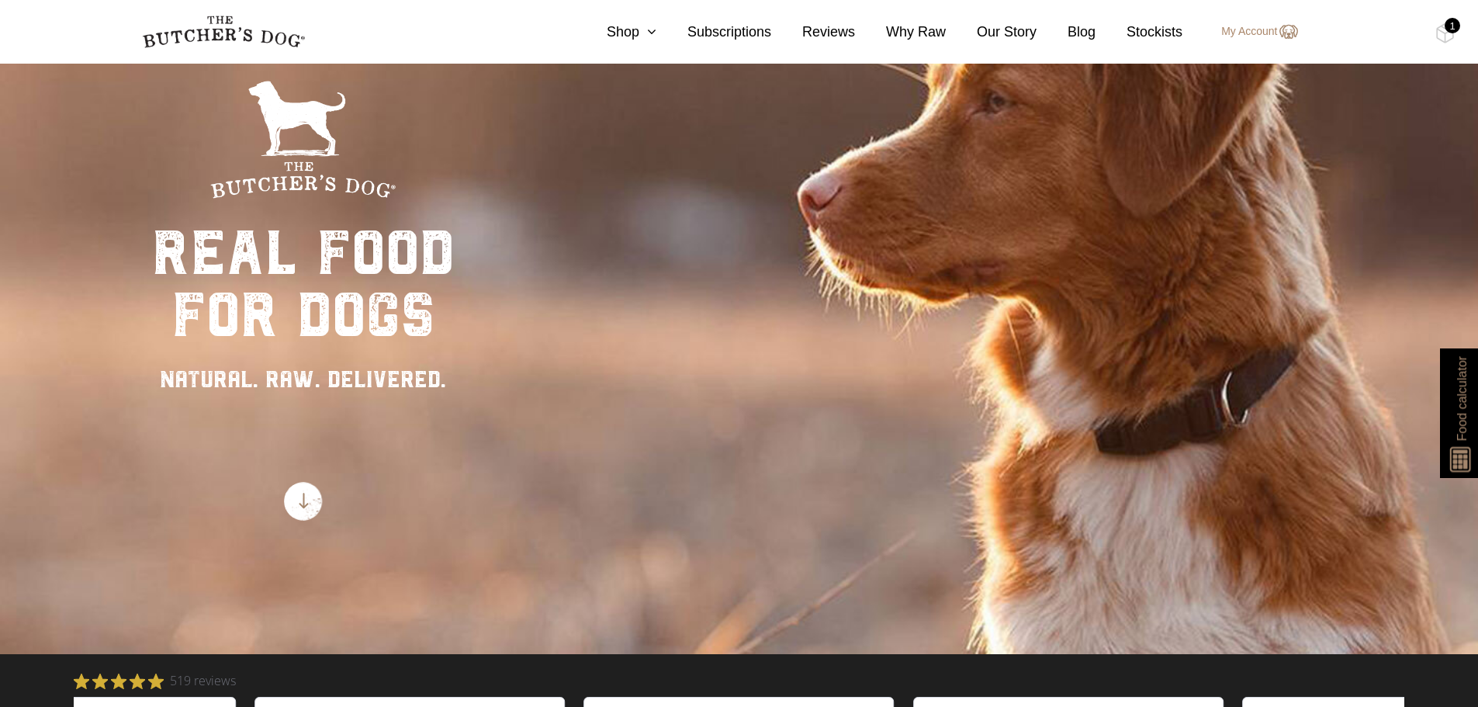
click at [1450, 24] on div "1" at bounding box center [1453, 26] width 16 height 16
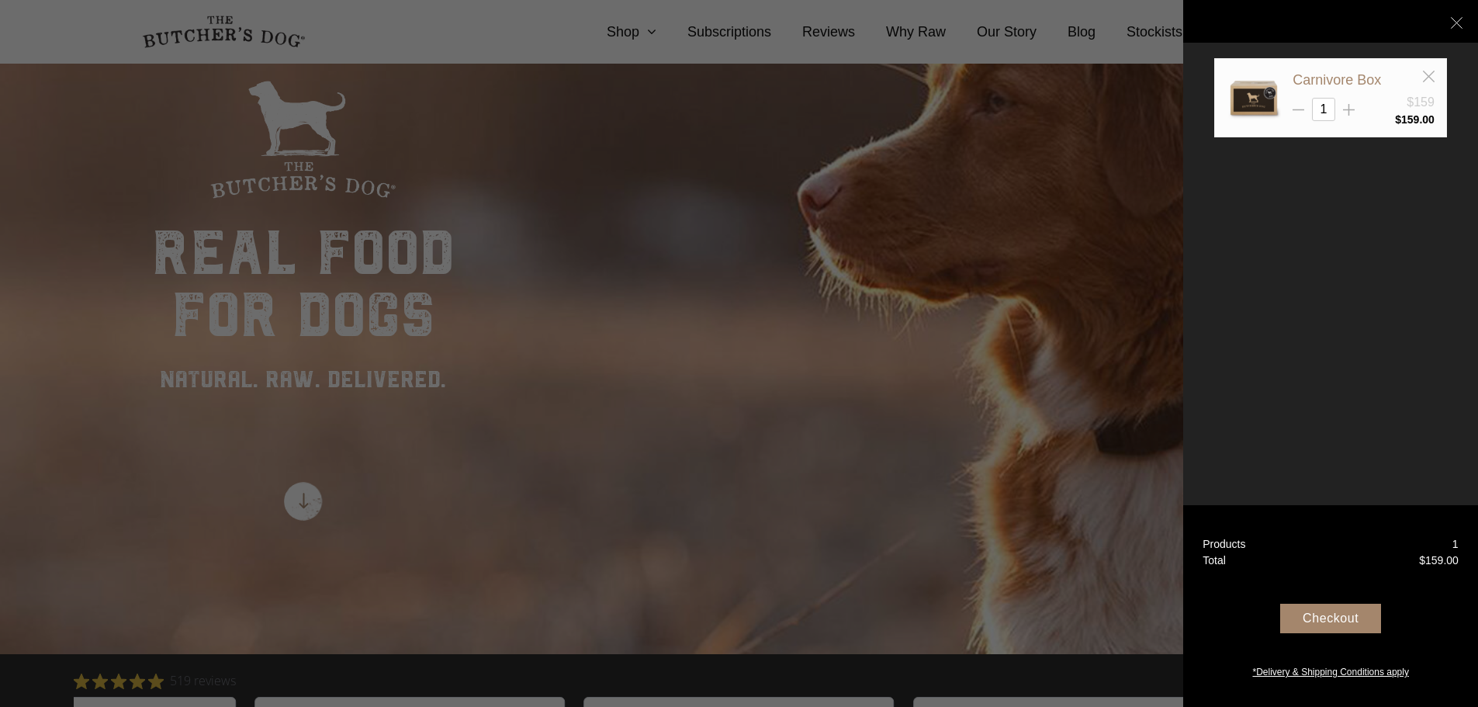
click at [1329, 622] on div "Checkout" at bounding box center [1330, 618] width 101 height 29
